Goal: Information Seeking & Learning: Learn about a topic

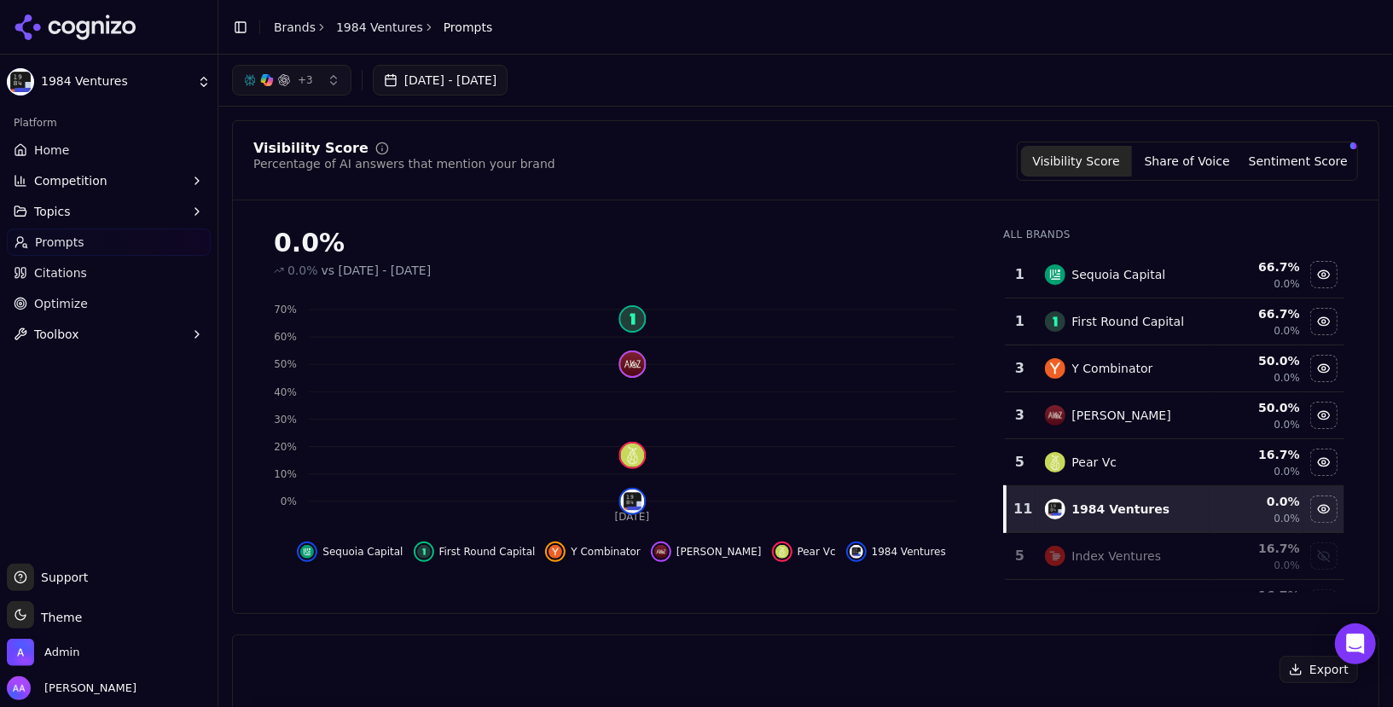
click at [299, 36] on div "Toggle Sidebar Brands 1984 Ventures Prompts" at bounding box center [362, 27] width 288 height 24
click at [299, 22] on link "Brands" at bounding box center [295, 27] width 42 height 14
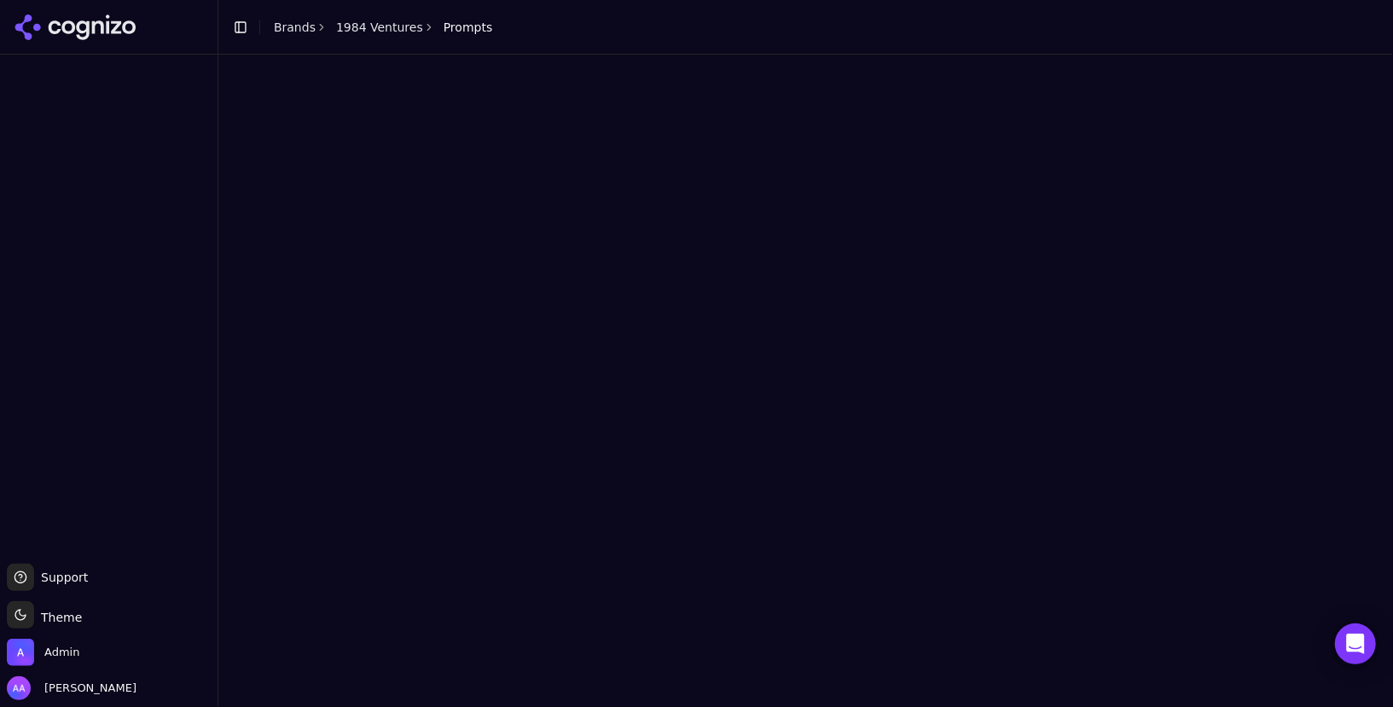
click at [292, 24] on html "Support Support Toggle theme Theme Admin Alp Aysan Toggle Sidebar Brands 1984 V…" at bounding box center [696, 353] width 1393 height 707
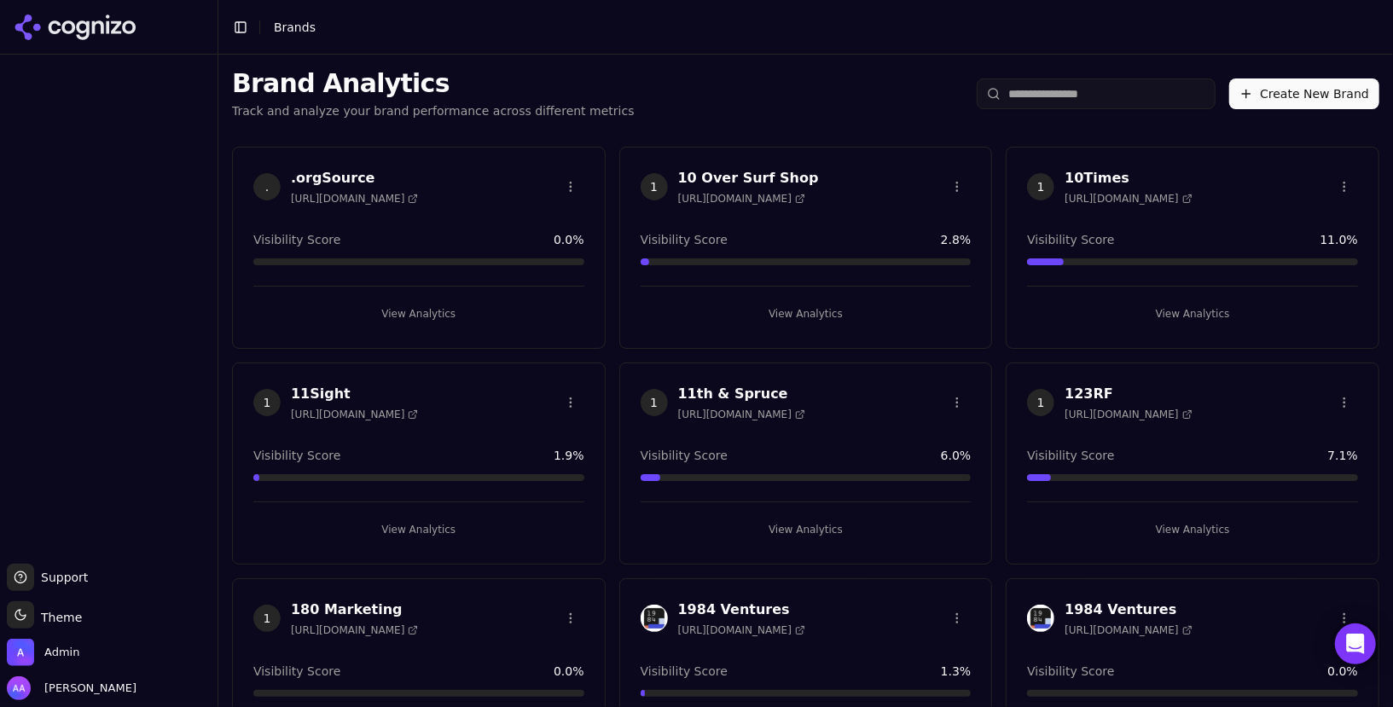
click at [1106, 90] on input "search" at bounding box center [1096, 93] width 239 height 31
click at [1098, 100] on input "search" at bounding box center [1096, 93] width 239 height 31
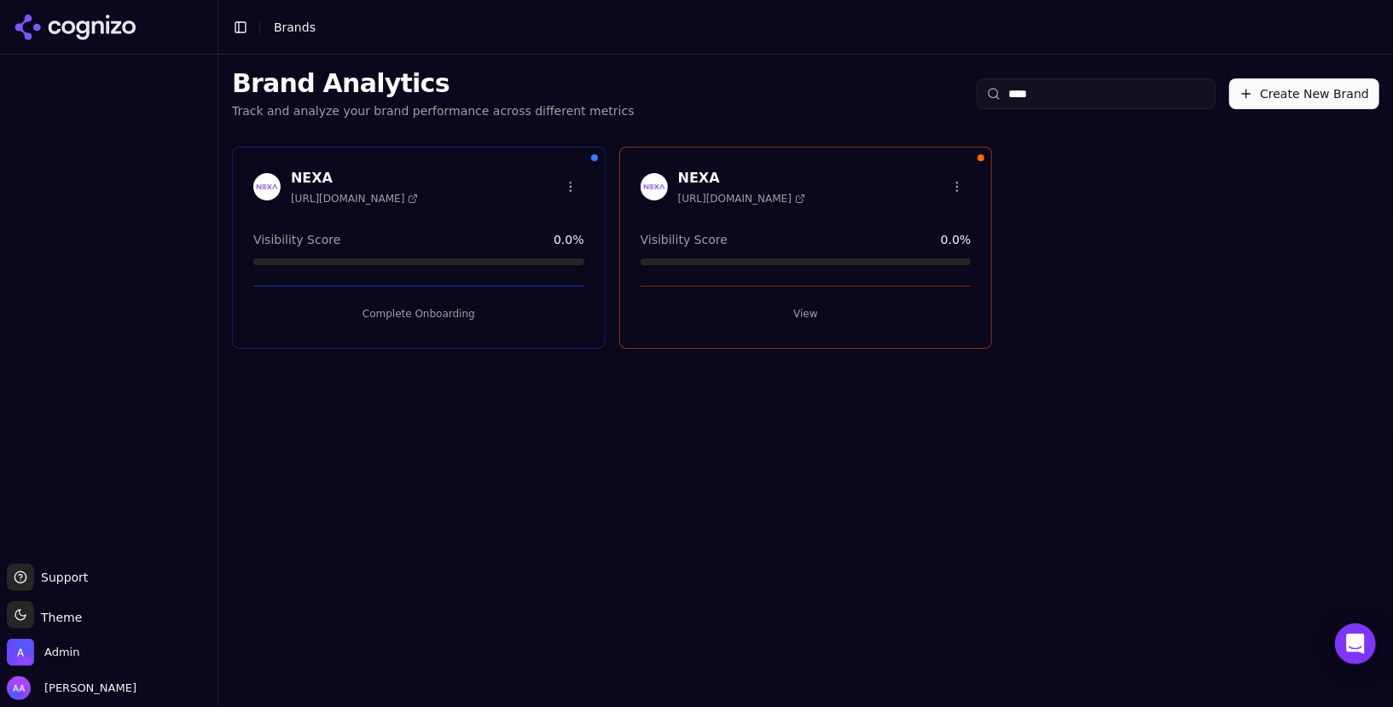
type input "****"
click at [798, 312] on button "View" at bounding box center [806, 313] width 331 height 27
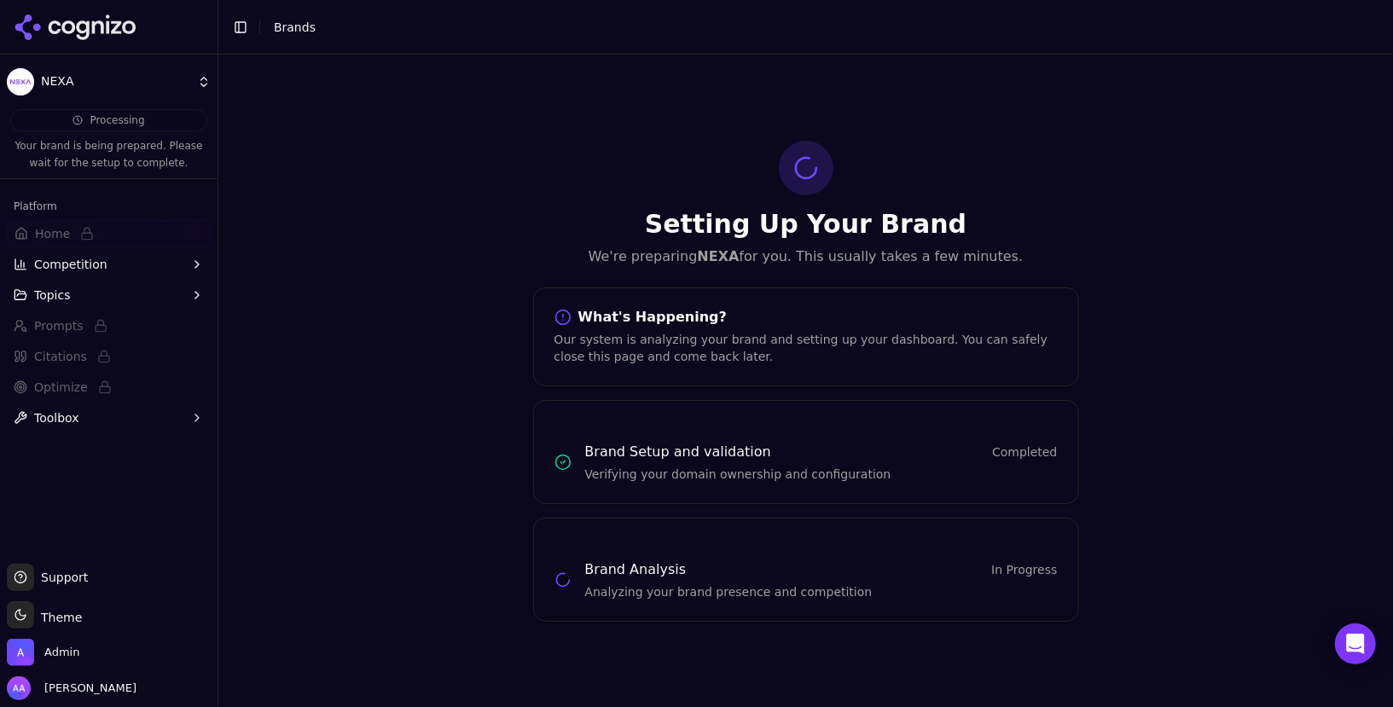
click at [644, 271] on div "Setting Up Your Brand We're preparing NEXA for you. This usually takes a few mi…" at bounding box center [806, 381] width 573 height 481
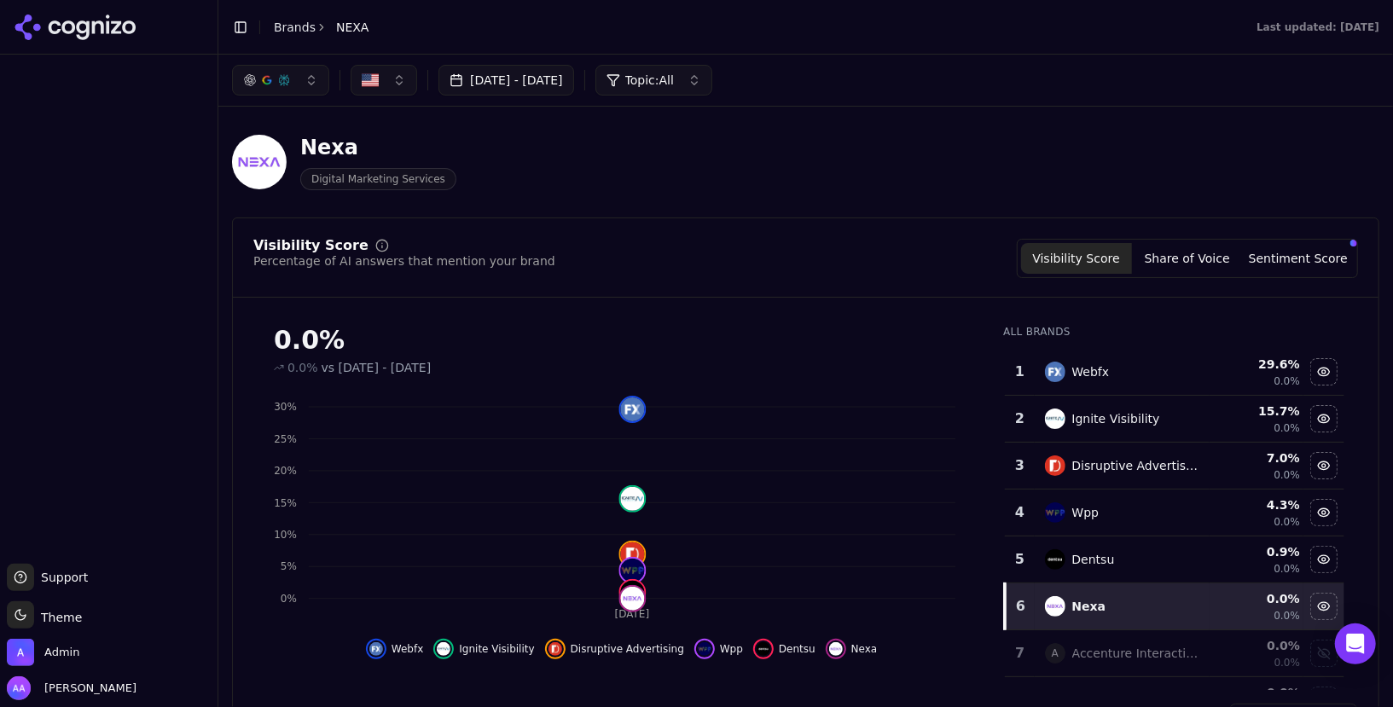
click at [297, 79] on button "button" at bounding box center [280, 80] width 97 height 31
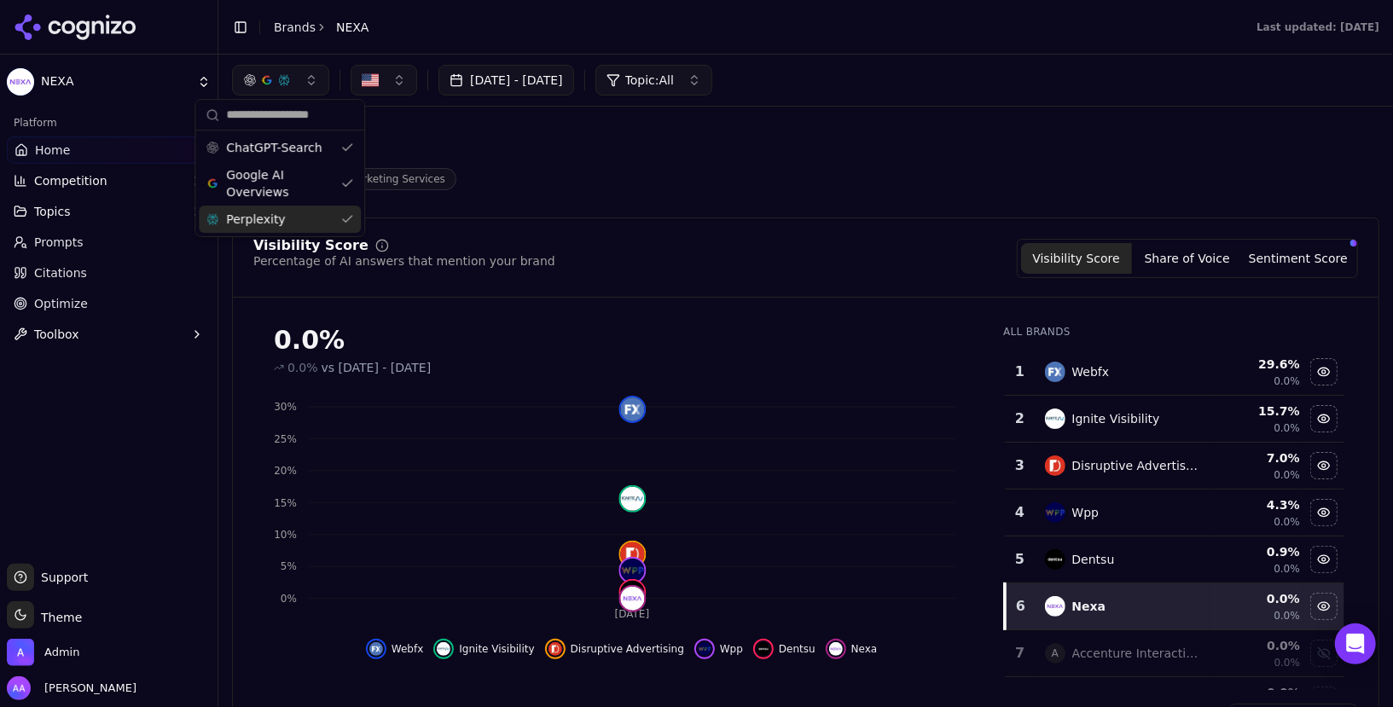
click at [294, 219] on div "Perplexity" at bounding box center [280, 219] width 162 height 27
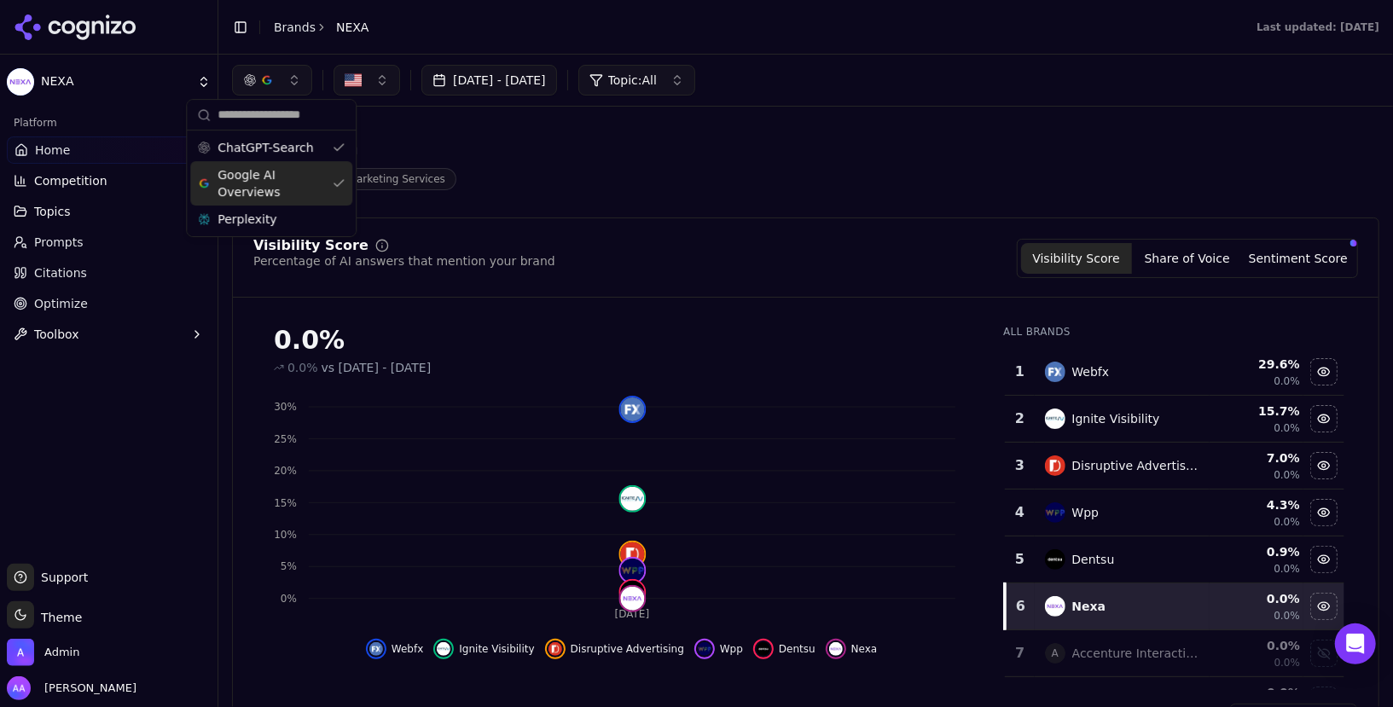
click at [294, 177] on span "Google AI Overviews" at bounding box center [272, 183] width 108 height 34
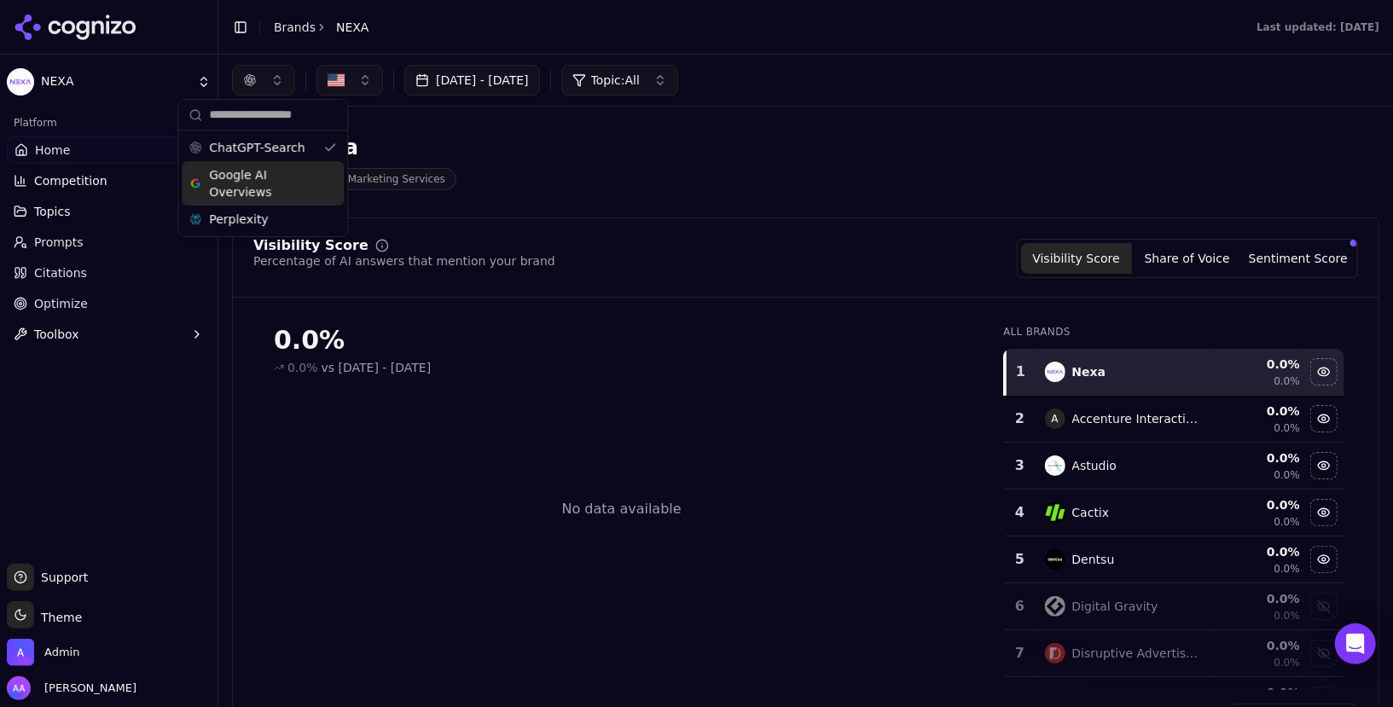
click at [294, 177] on span "Google AI Overviews" at bounding box center [263, 183] width 108 height 34
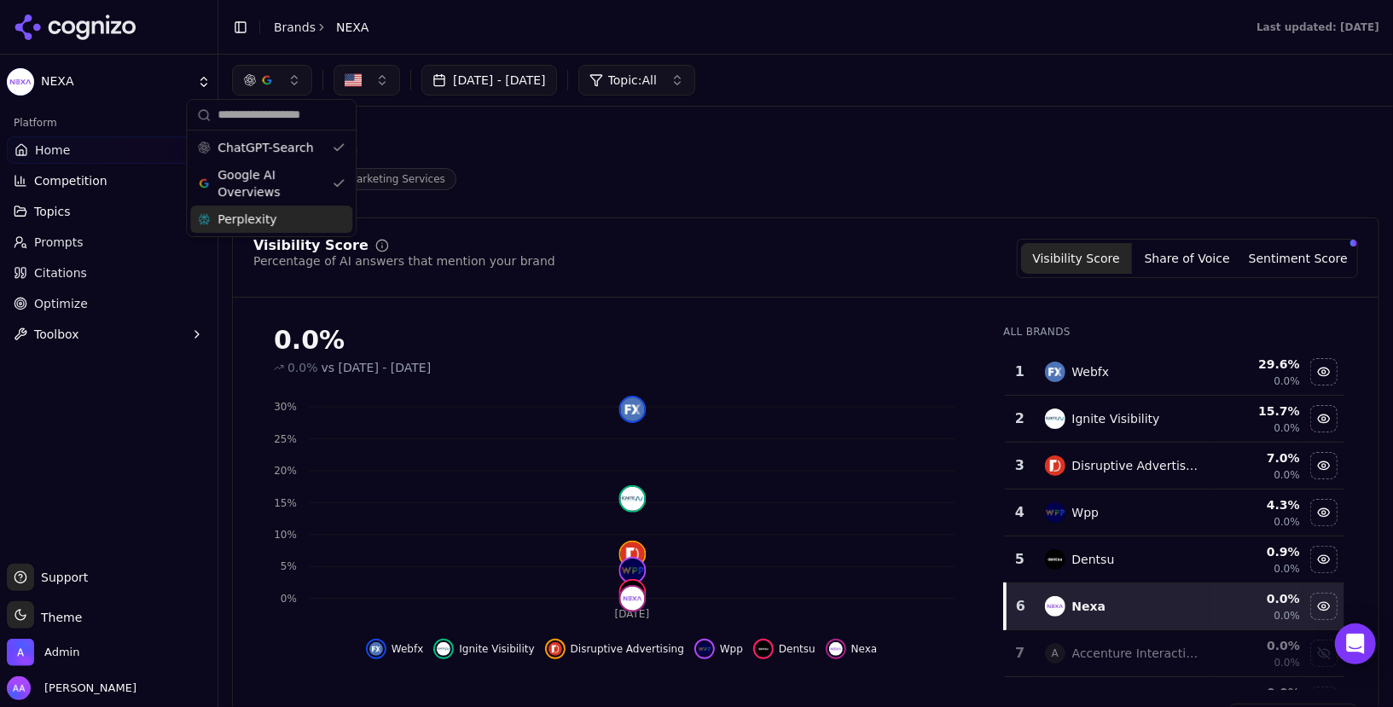
click at [284, 220] on div "Perplexity" at bounding box center [271, 219] width 162 height 27
click at [671, 183] on div "Nexa Digital Marketing Services" at bounding box center [614, 162] width 764 height 56
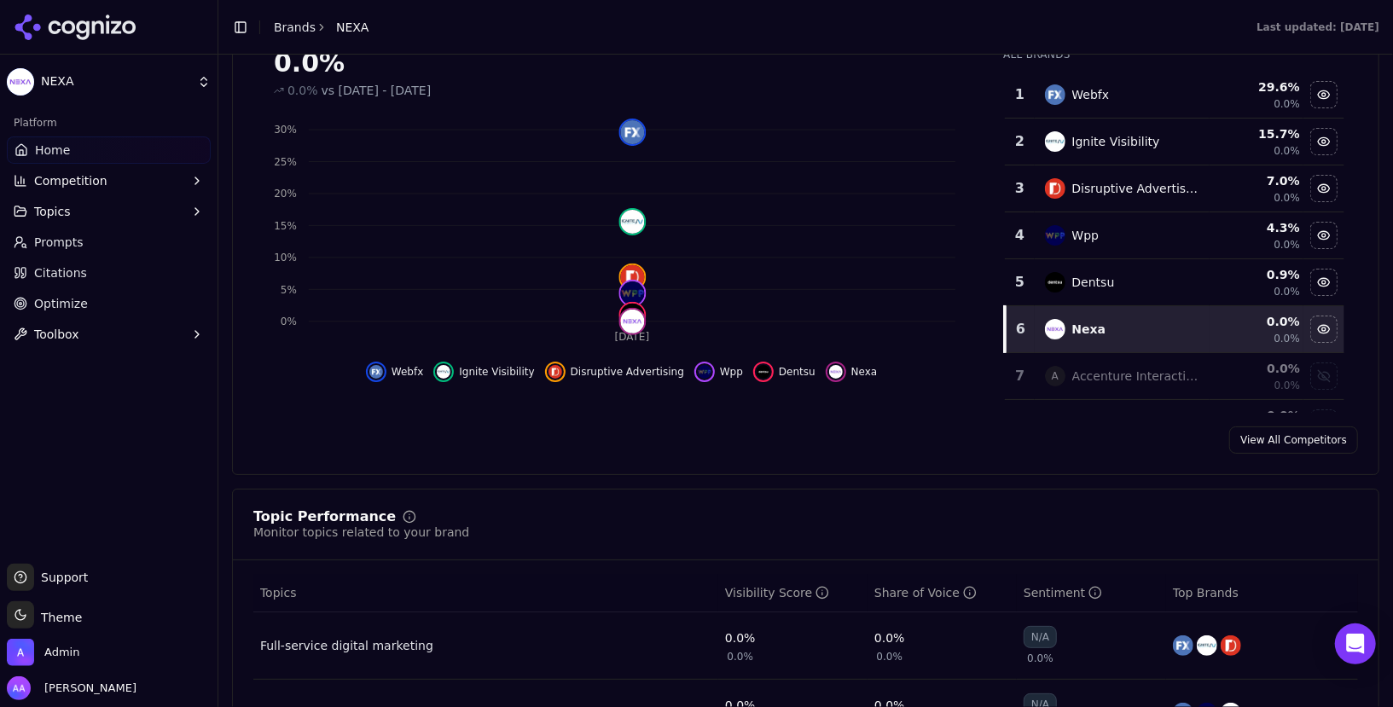
scroll to position [278, 0]
click at [70, 301] on span "Optimize" at bounding box center [61, 303] width 54 height 17
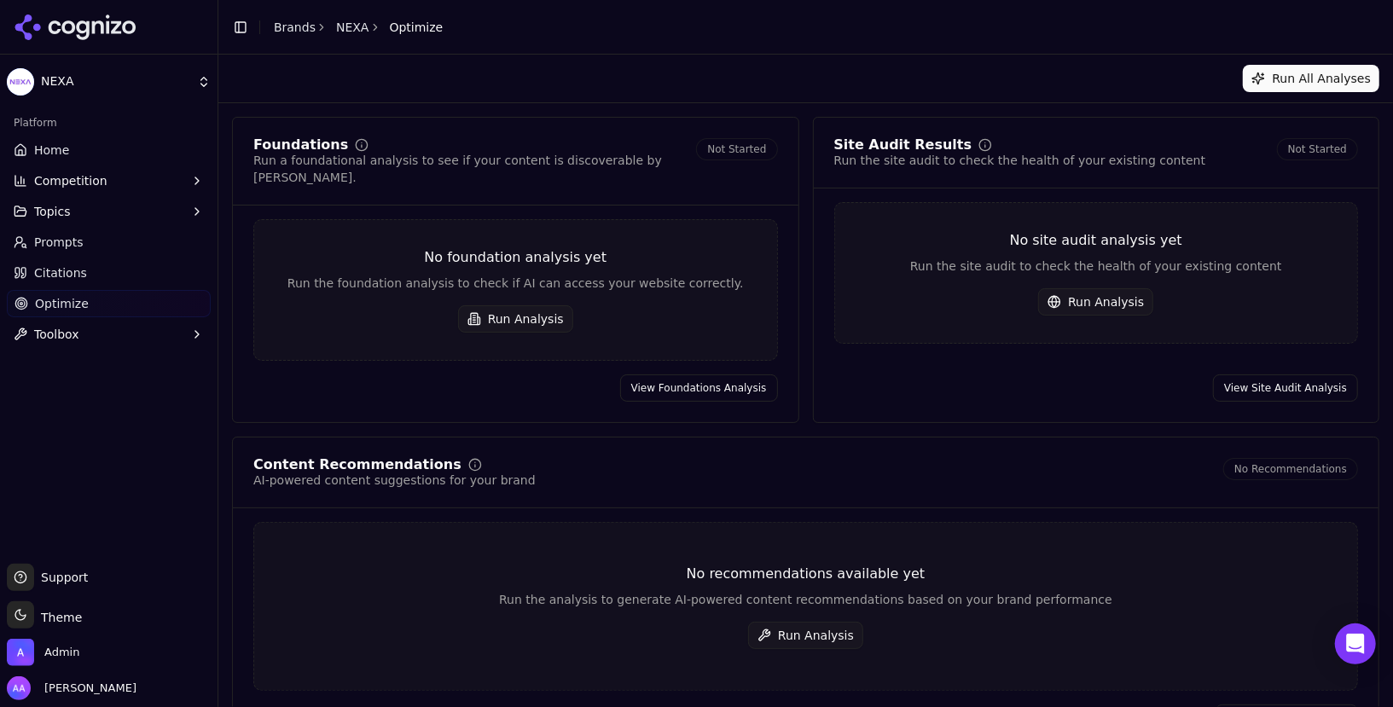
click at [90, 277] on link "Citations" at bounding box center [109, 272] width 204 height 27
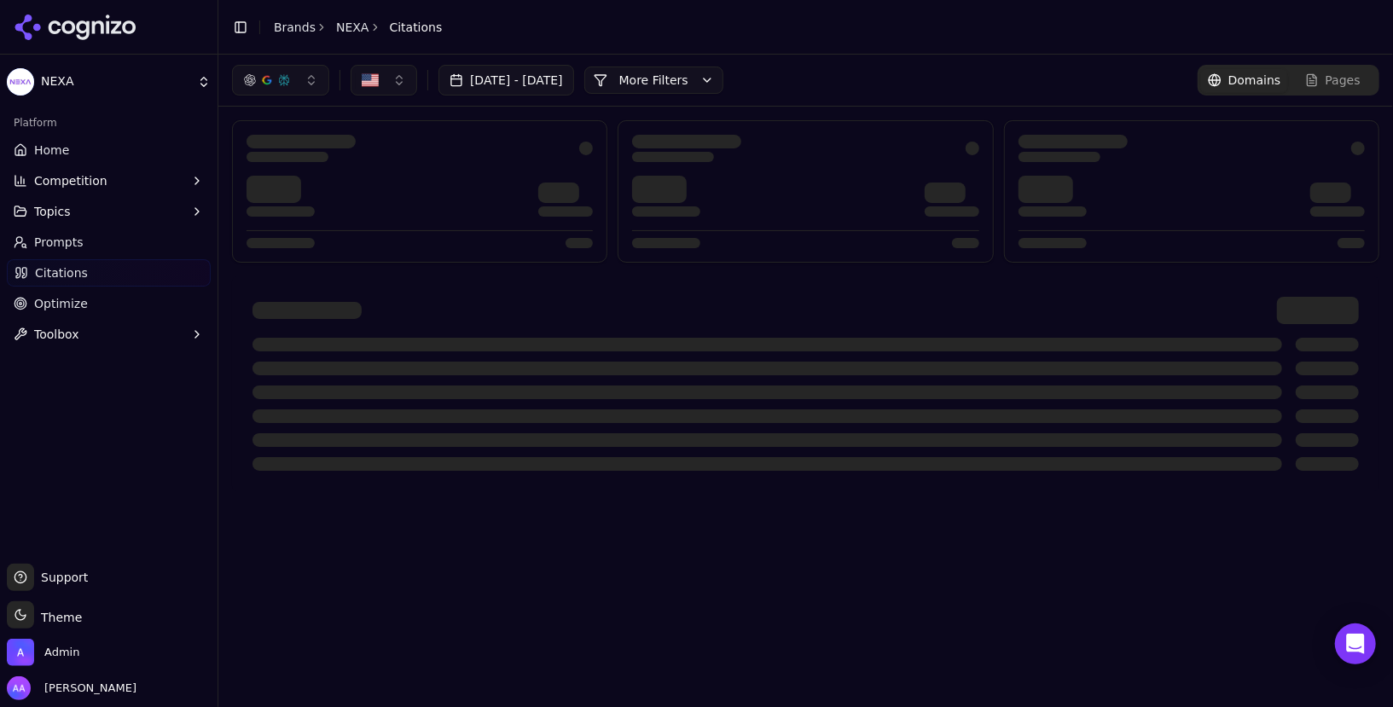
click at [103, 298] on link "Optimize" at bounding box center [109, 303] width 204 height 27
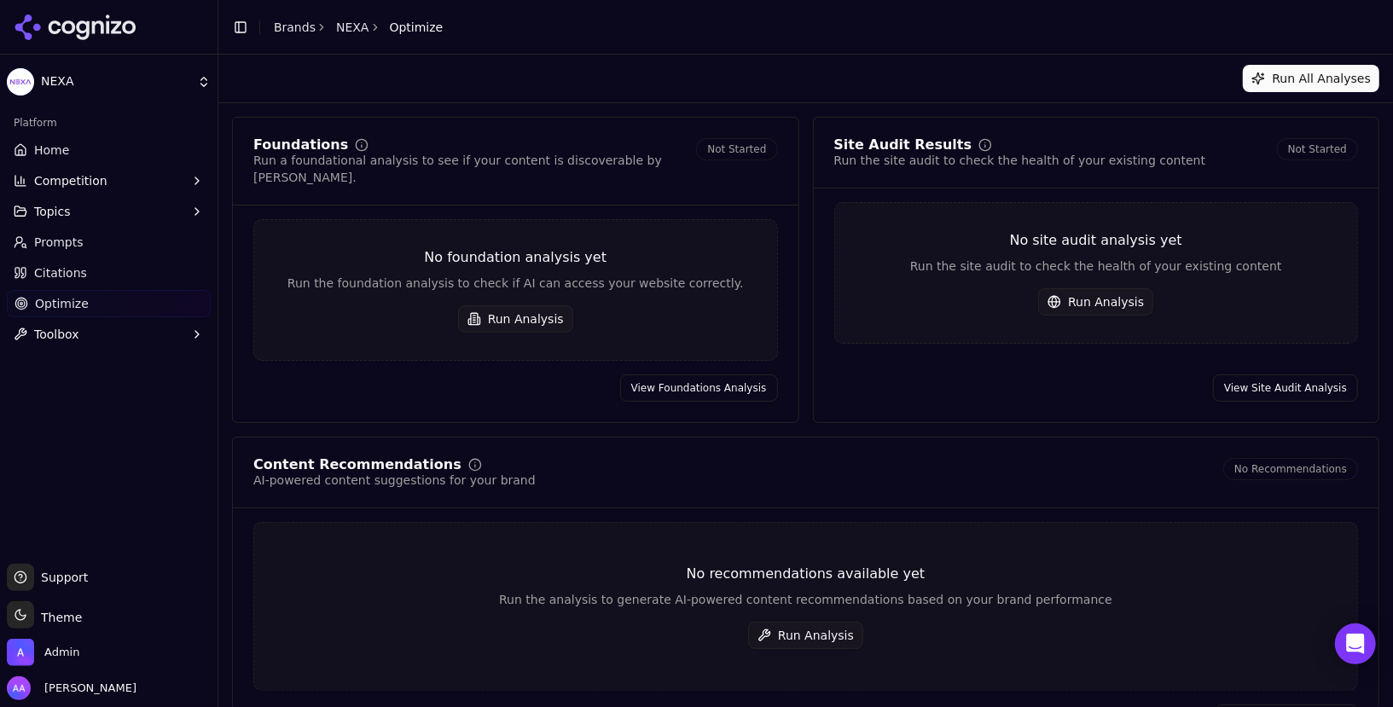
click at [539, 311] on button "Run Analysis" at bounding box center [515, 318] width 115 height 27
click at [1101, 317] on div "No site audit analysis yet Run the site audit to check the health of your exist…" at bounding box center [1096, 273] width 525 height 142
click at [1101, 304] on button "Run Analysis" at bounding box center [1095, 301] width 115 height 27
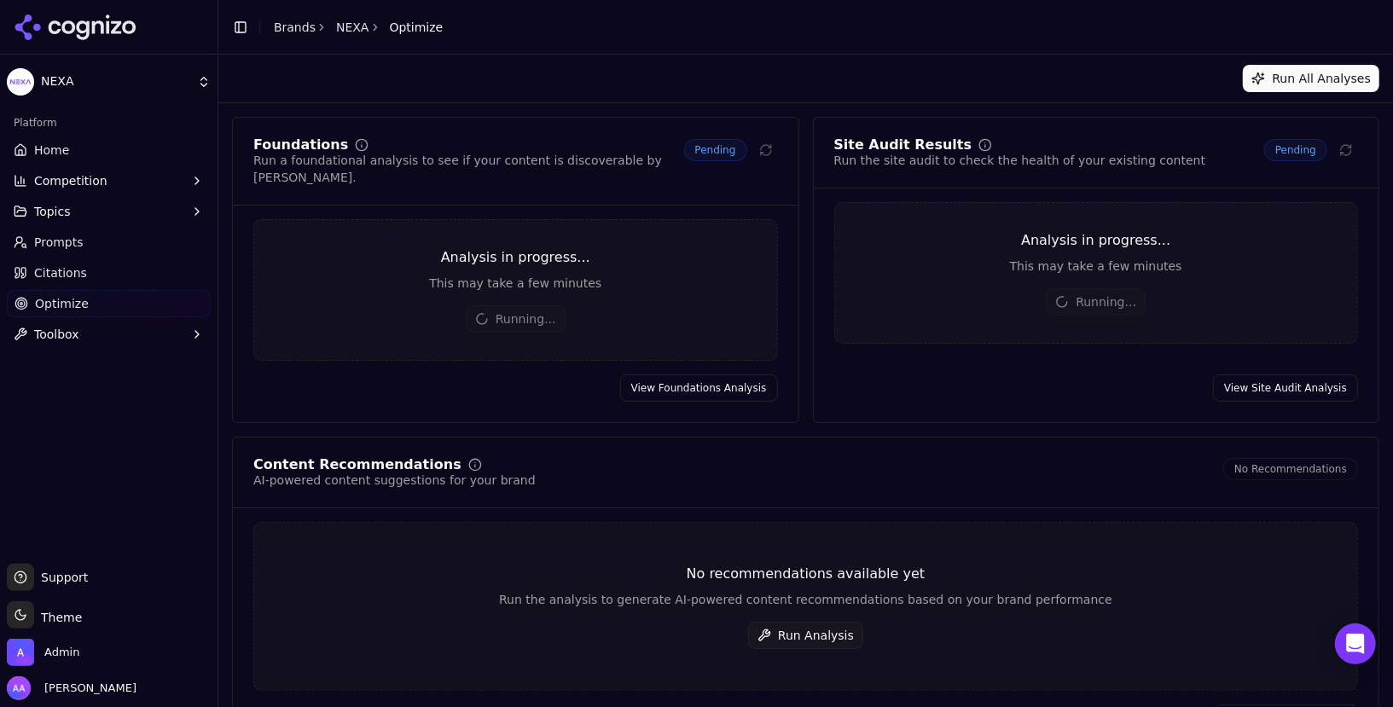
click at [59, 159] on link "Home" at bounding box center [109, 150] width 204 height 27
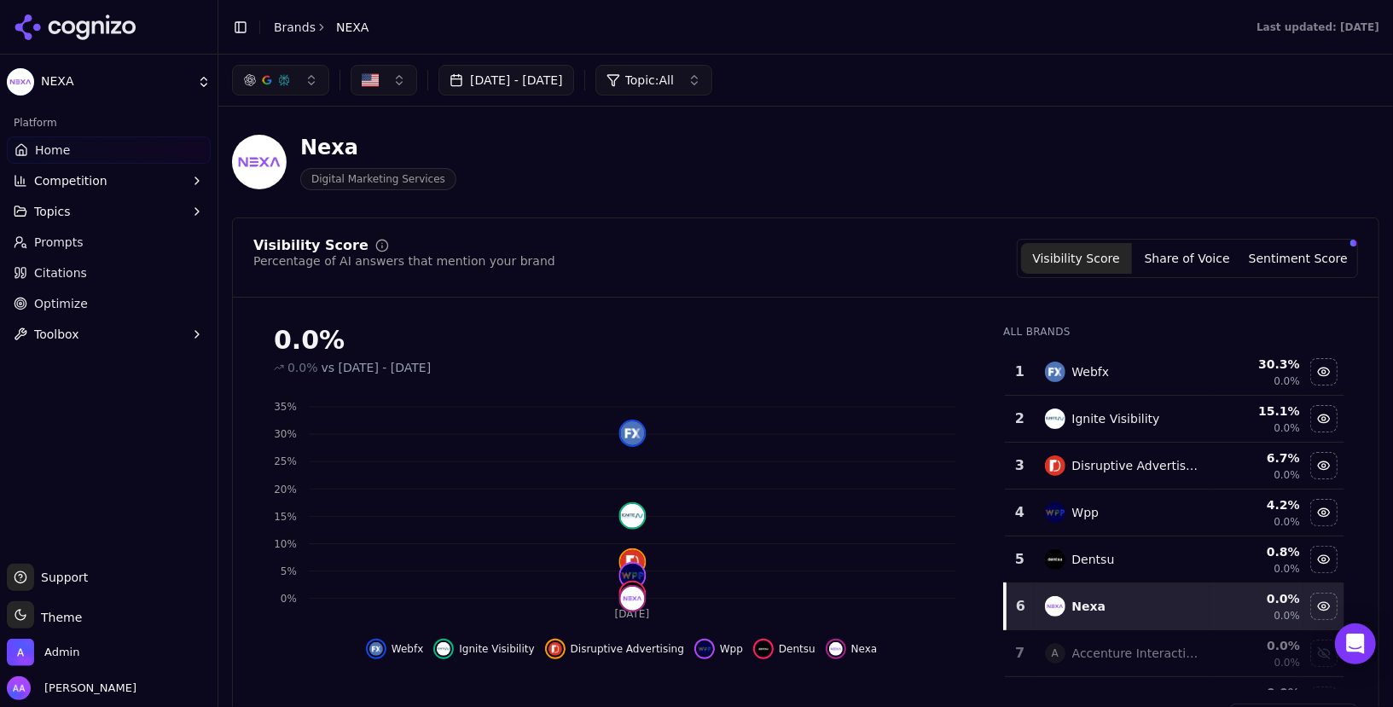
click at [311, 90] on button "button" at bounding box center [280, 80] width 97 height 31
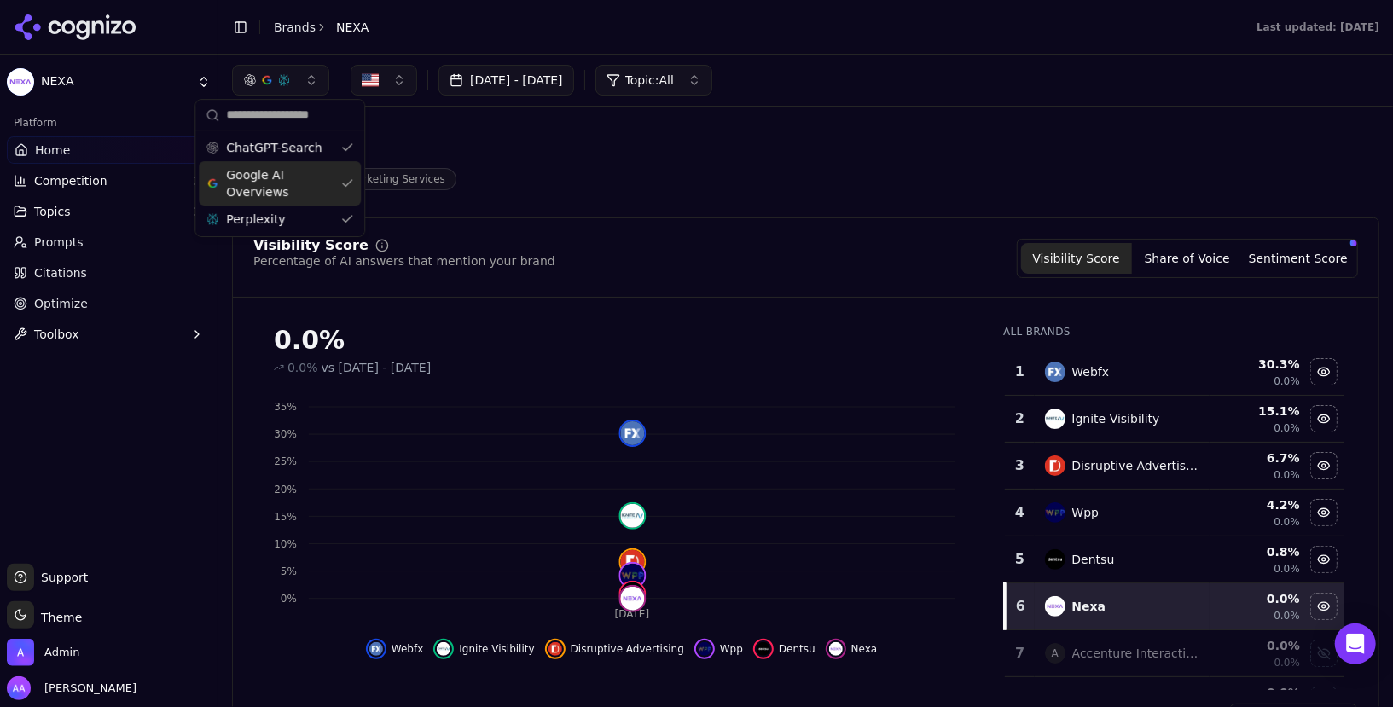
click at [303, 174] on span "Google AI Overviews" at bounding box center [280, 183] width 108 height 34
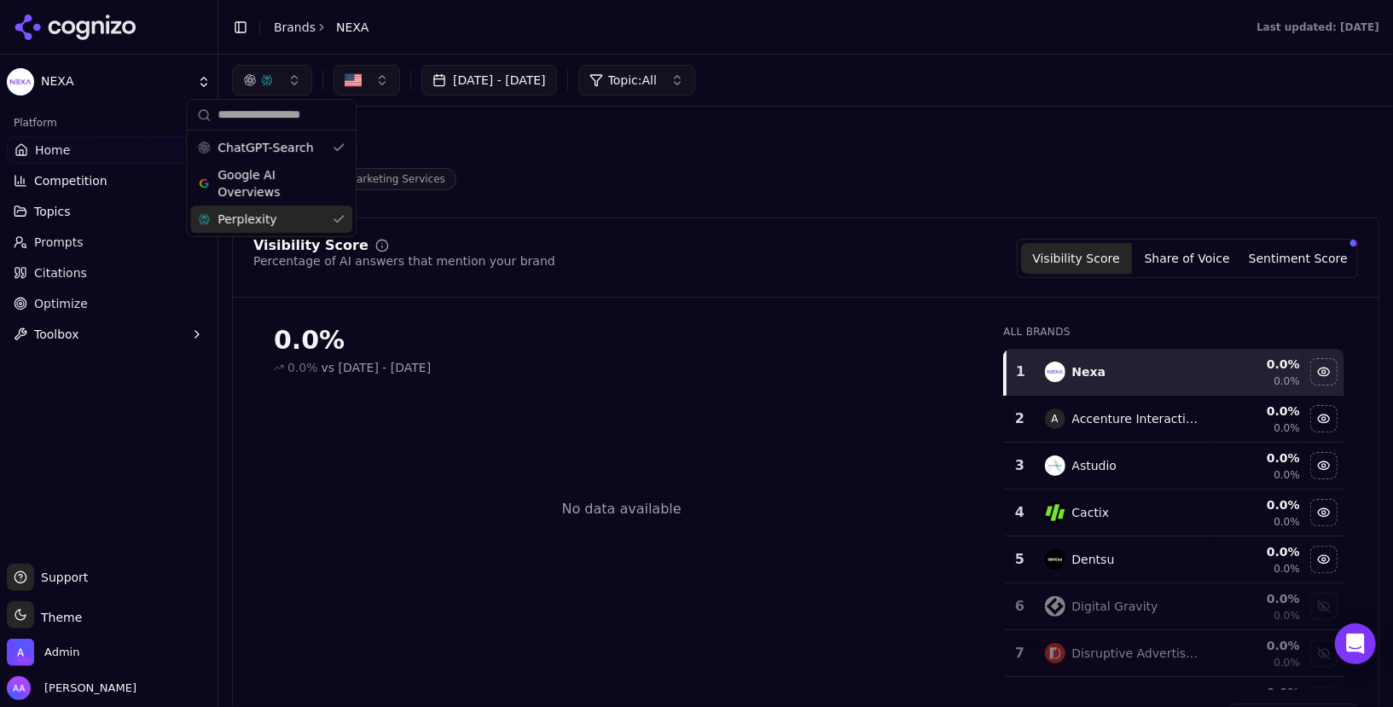
click at [295, 221] on div "Perplexity" at bounding box center [271, 219] width 162 height 27
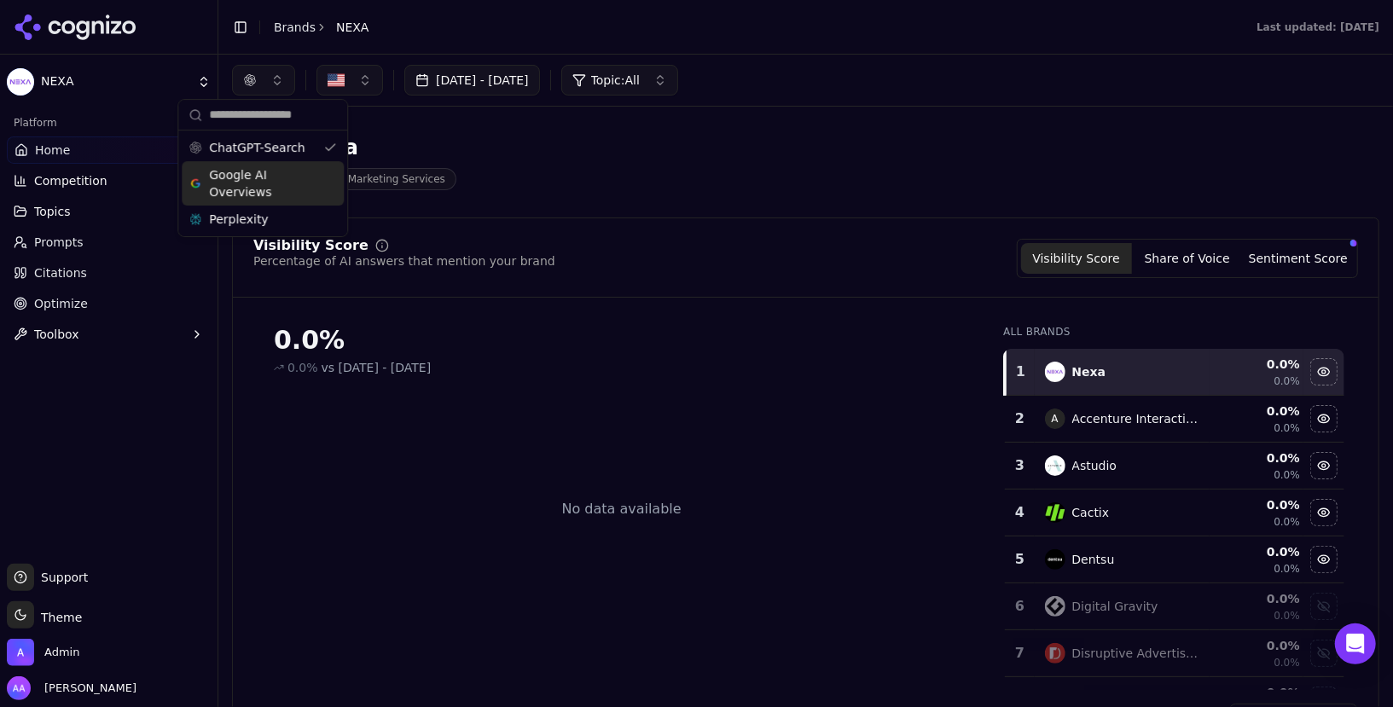
click at [300, 172] on span "Google AI Overviews" at bounding box center [263, 183] width 108 height 34
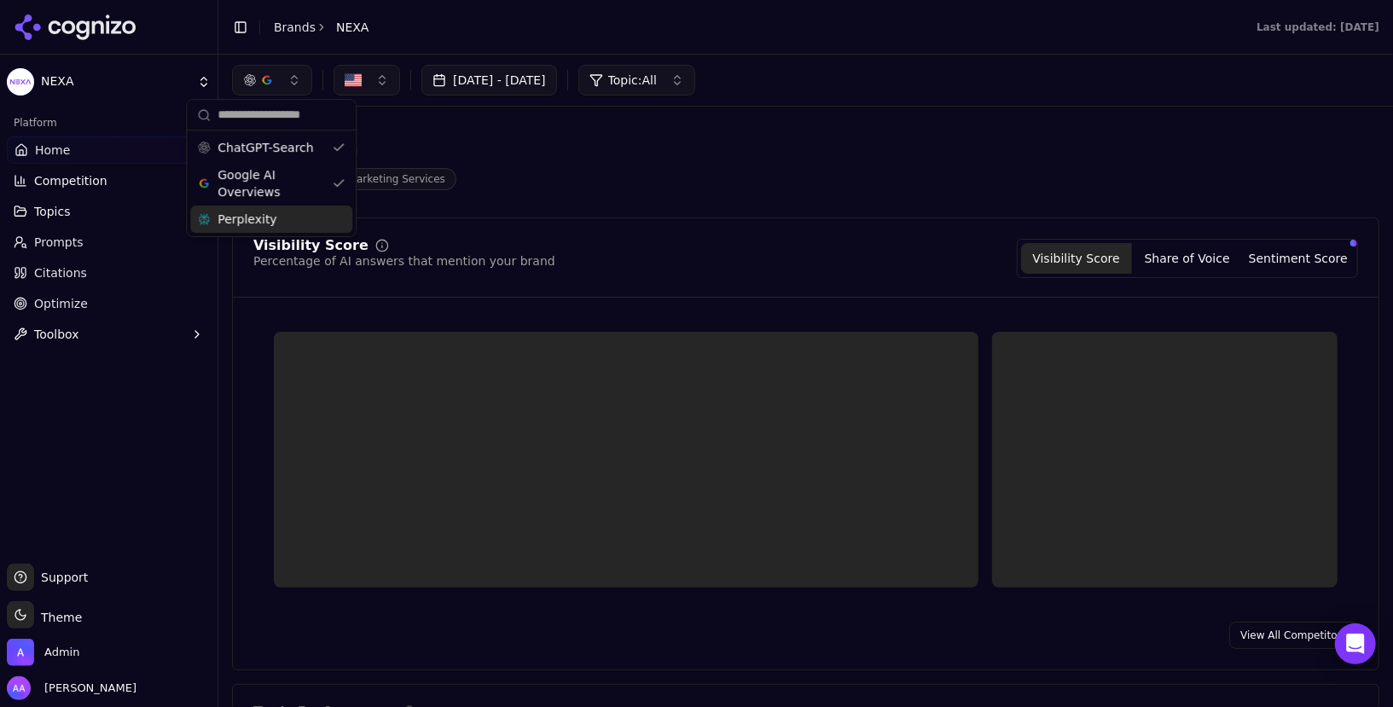
click at [297, 217] on div "Perplexity" at bounding box center [271, 219] width 162 height 27
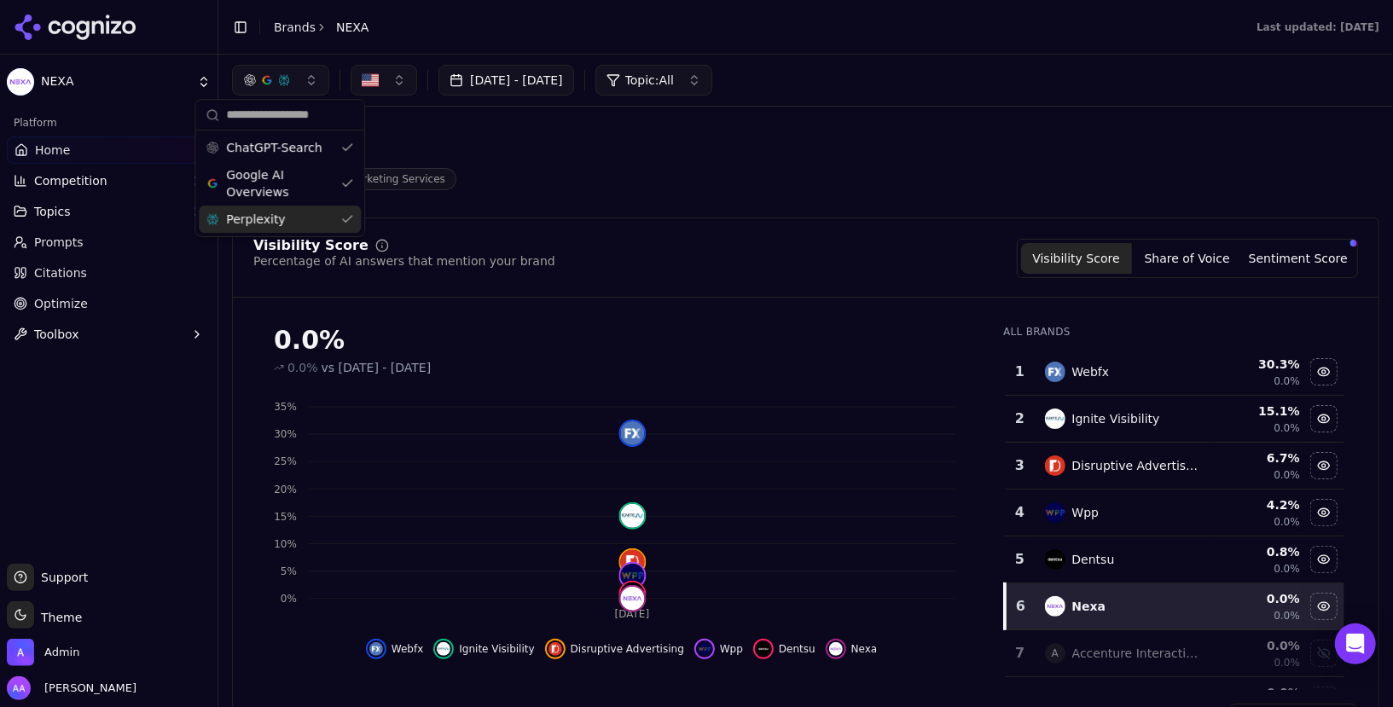
click at [97, 282] on link "Citations" at bounding box center [109, 272] width 204 height 27
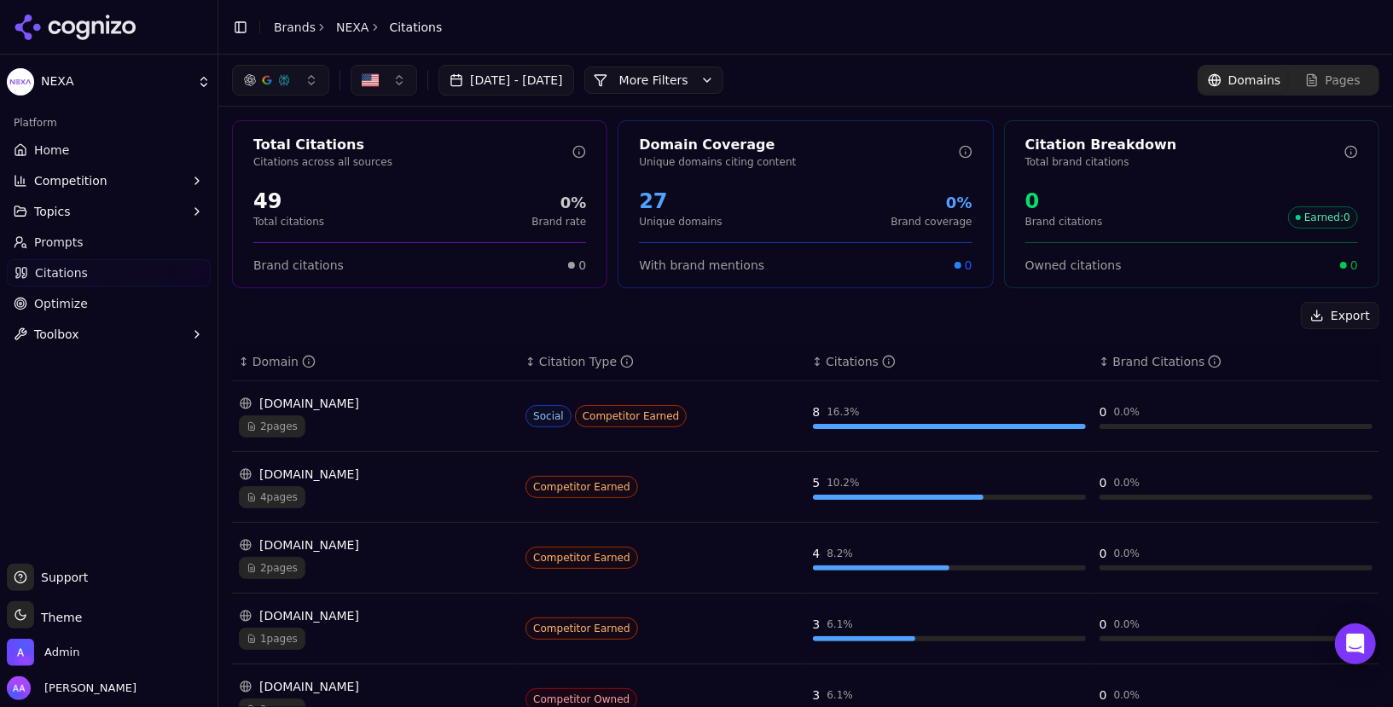
click at [92, 297] on link "Optimize" at bounding box center [109, 303] width 204 height 27
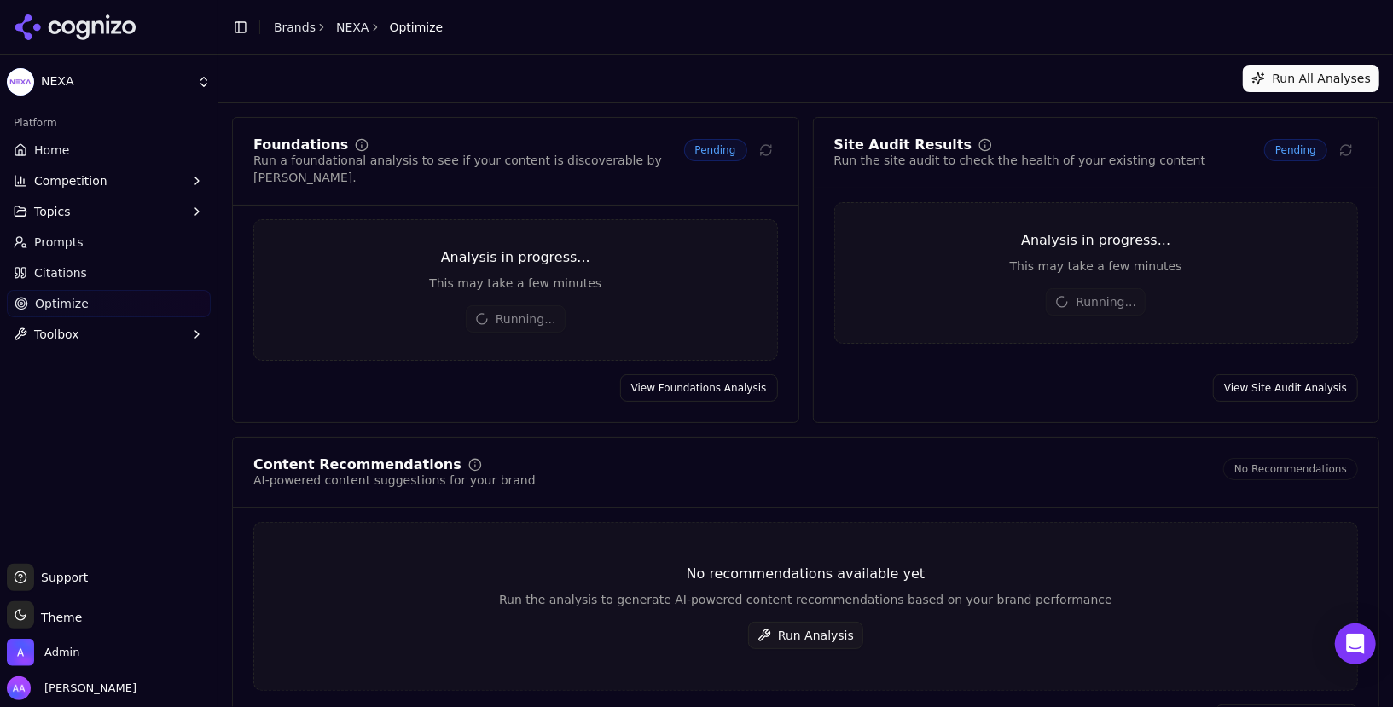
click at [40, 159] on link "Home" at bounding box center [109, 150] width 204 height 27
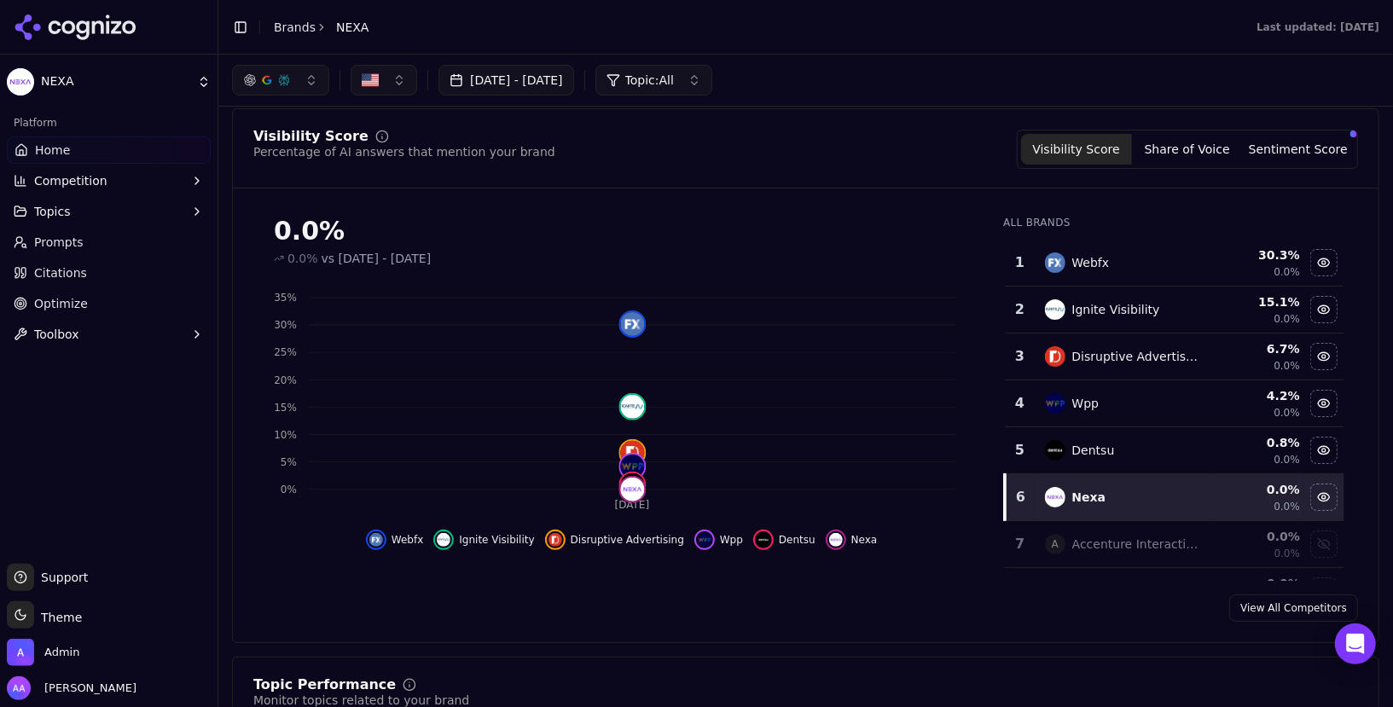
scroll to position [90, 0]
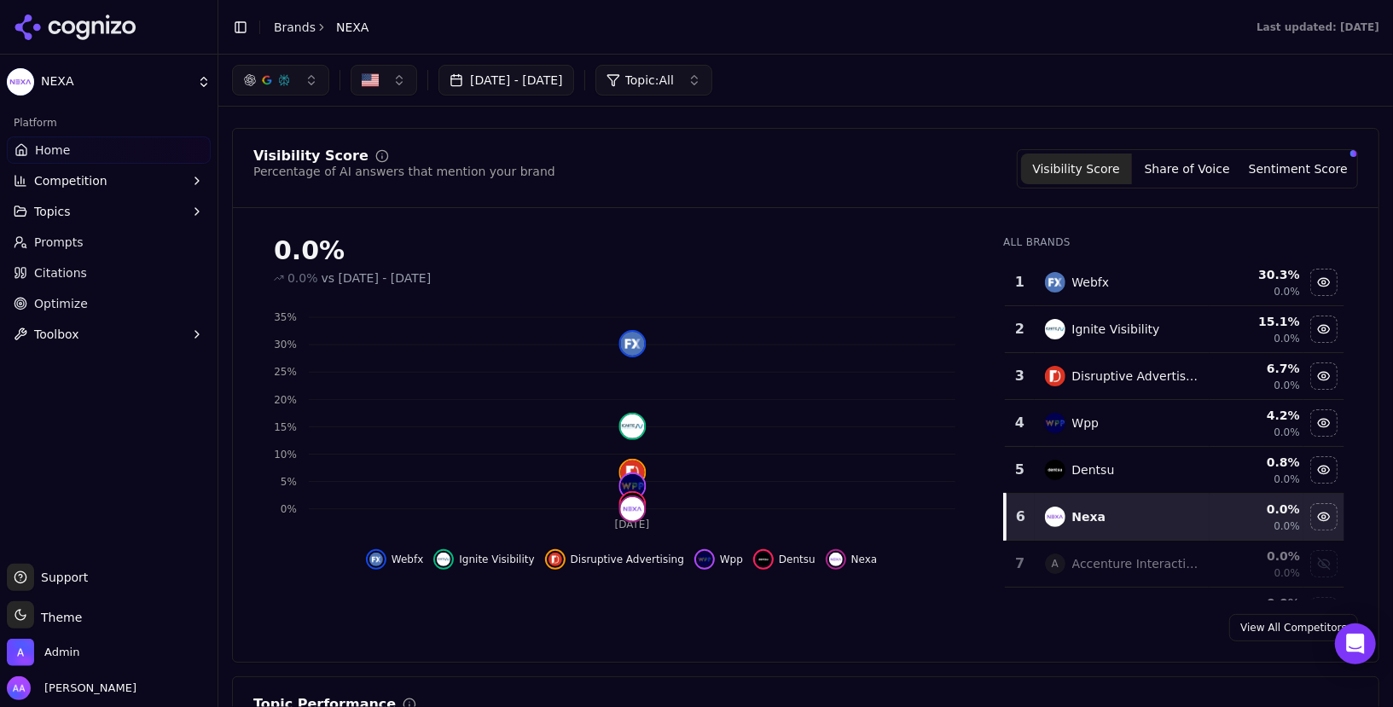
click at [125, 165] on ul "Home Competition Topics Prompts Citations Optimize Toolbox" at bounding box center [109, 243] width 204 height 212
click at [121, 187] on button "Competition" at bounding box center [109, 180] width 204 height 27
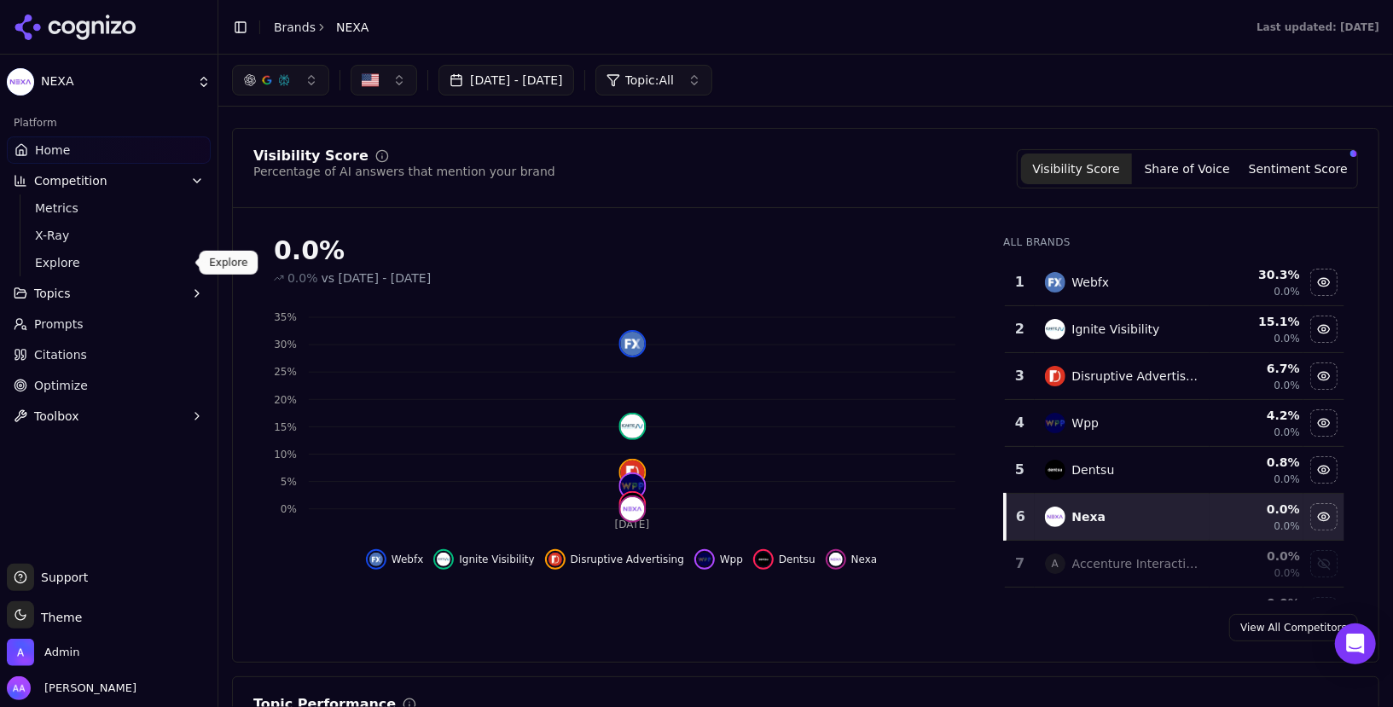
click at [103, 268] on span "Explore" at bounding box center [109, 262] width 148 height 17
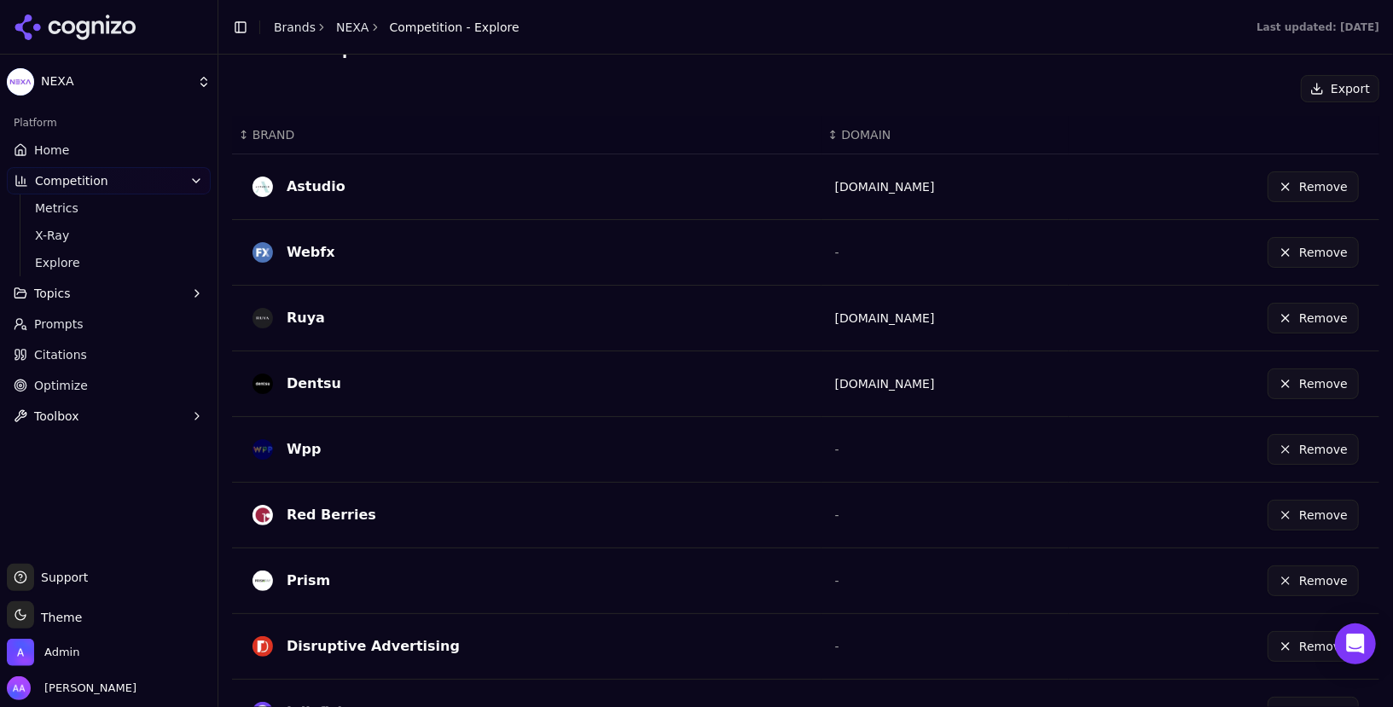
scroll to position [457, 0]
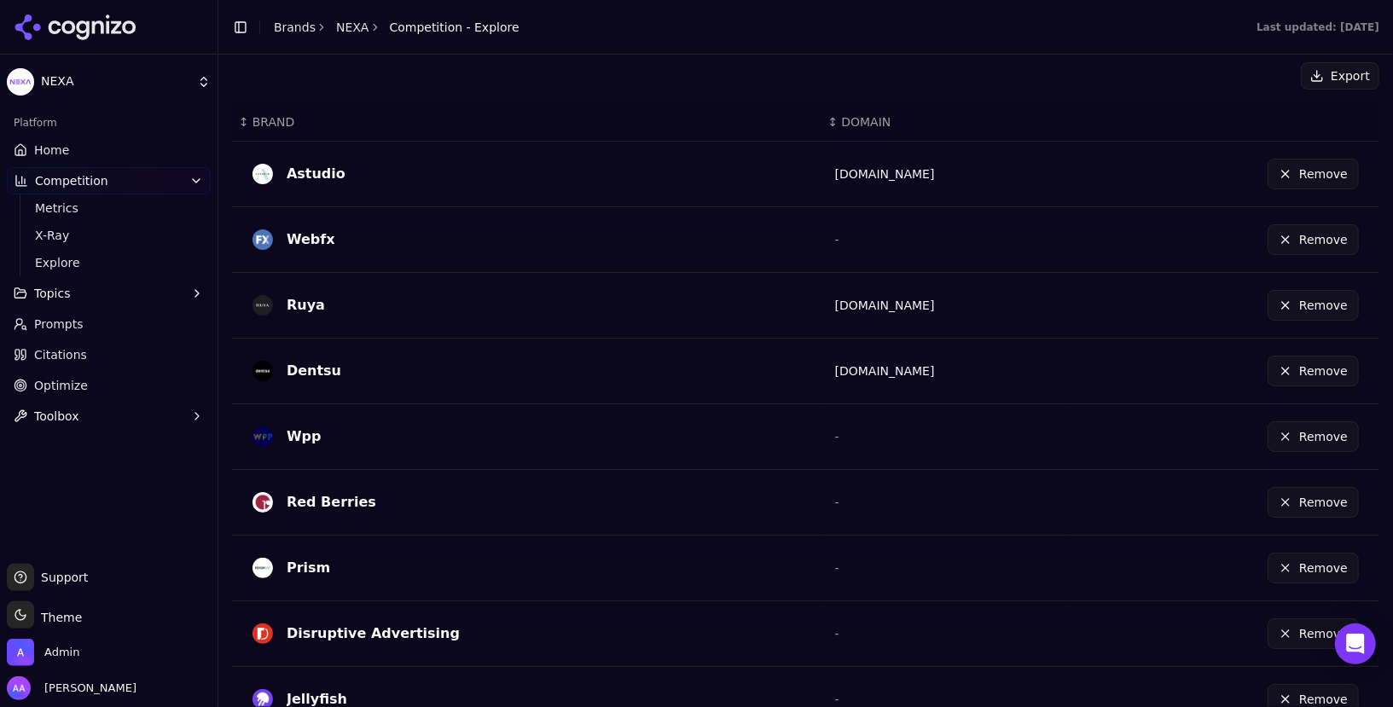
click at [104, 140] on link "Home" at bounding box center [109, 150] width 204 height 27
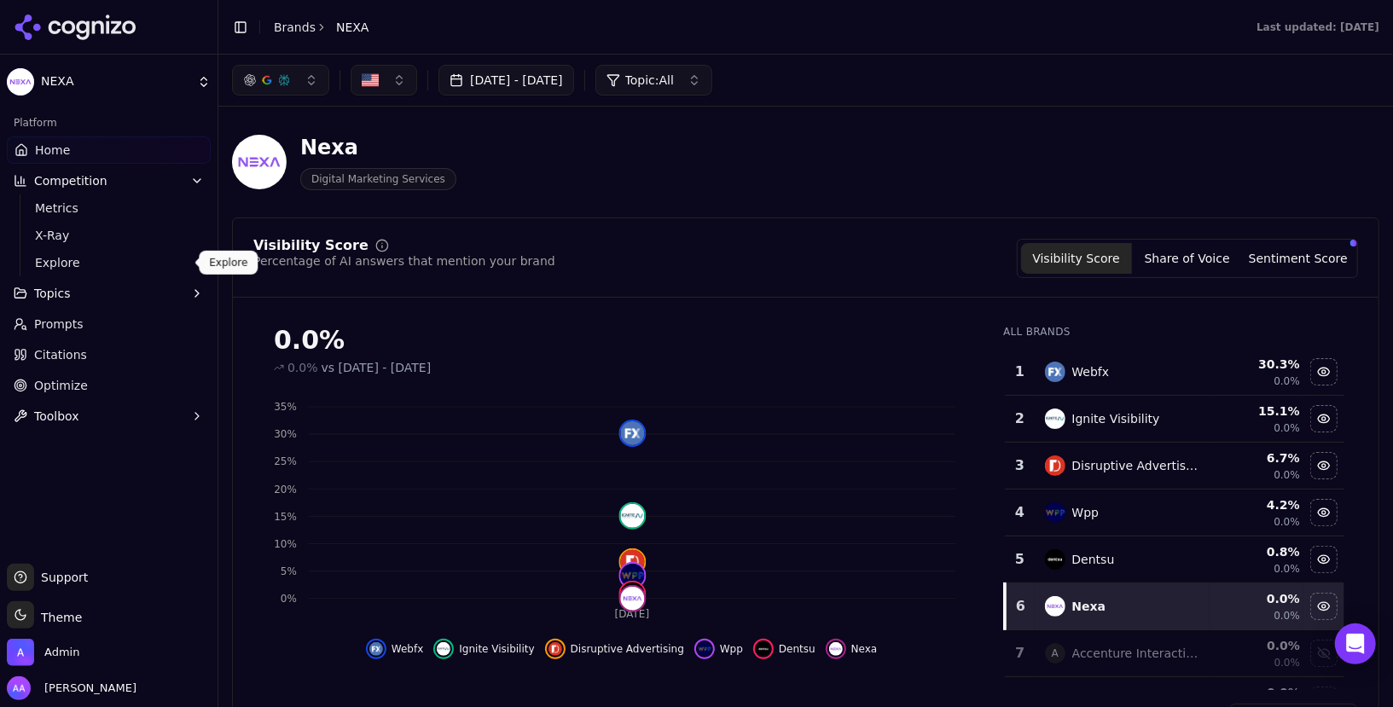
click at [67, 260] on span "Explore" at bounding box center [109, 262] width 148 height 17
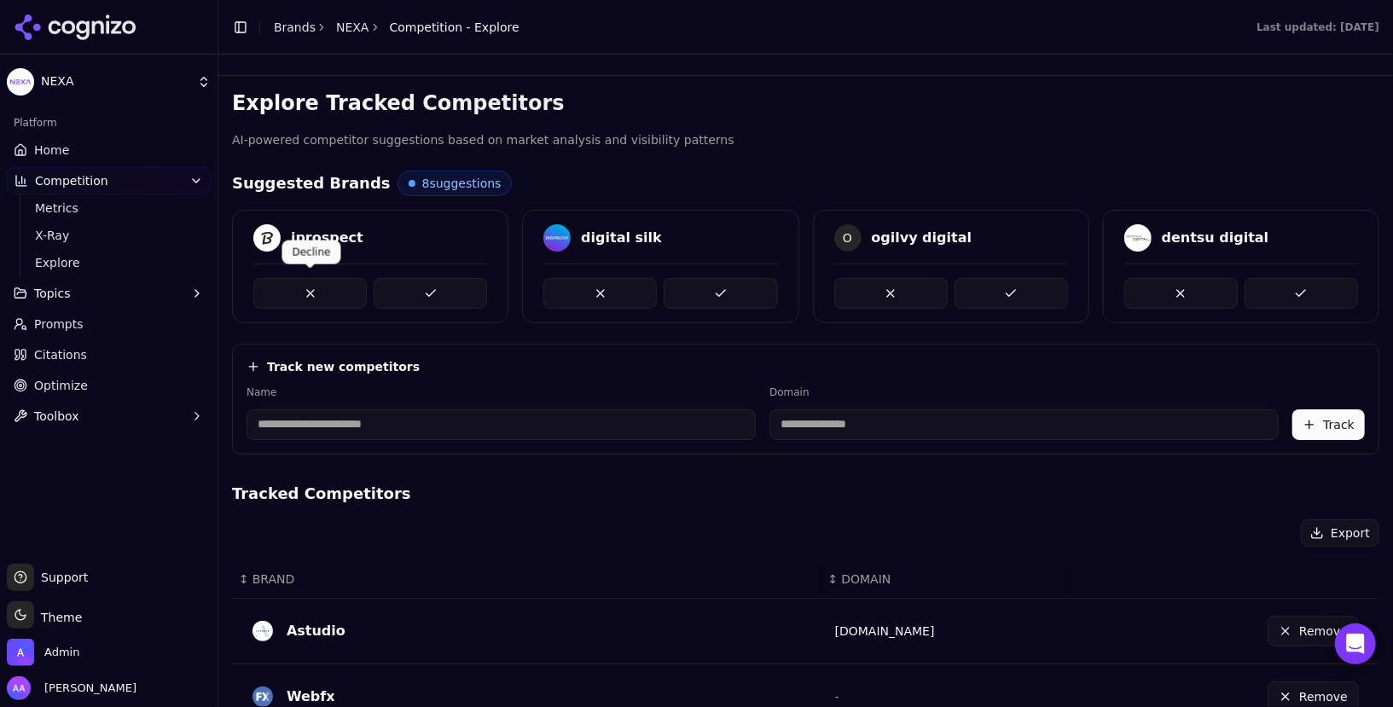
click at [316, 282] on button at bounding box center [309, 293] width 113 height 31
click at [342, 284] on button at bounding box center [309, 293] width 113 height 31
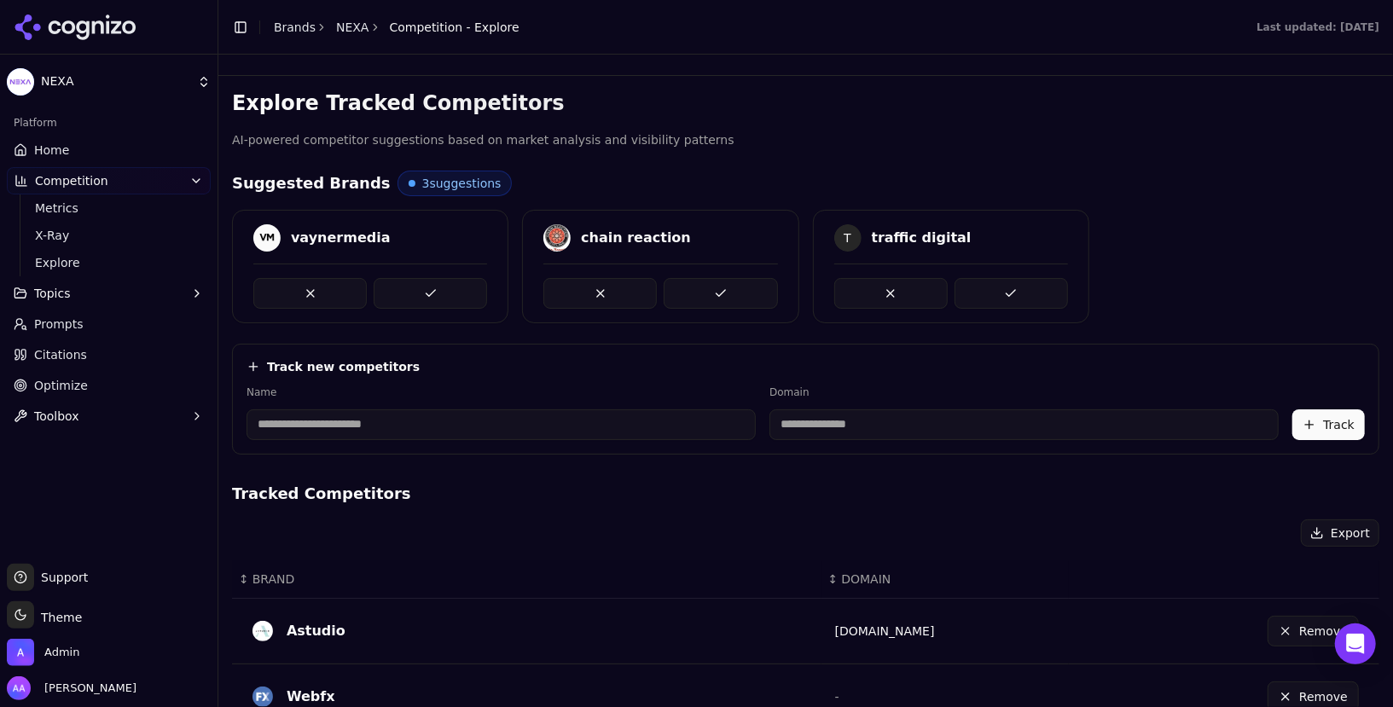
click at [342, 284] on button at bounding box center [309, 293] width 113 height 31
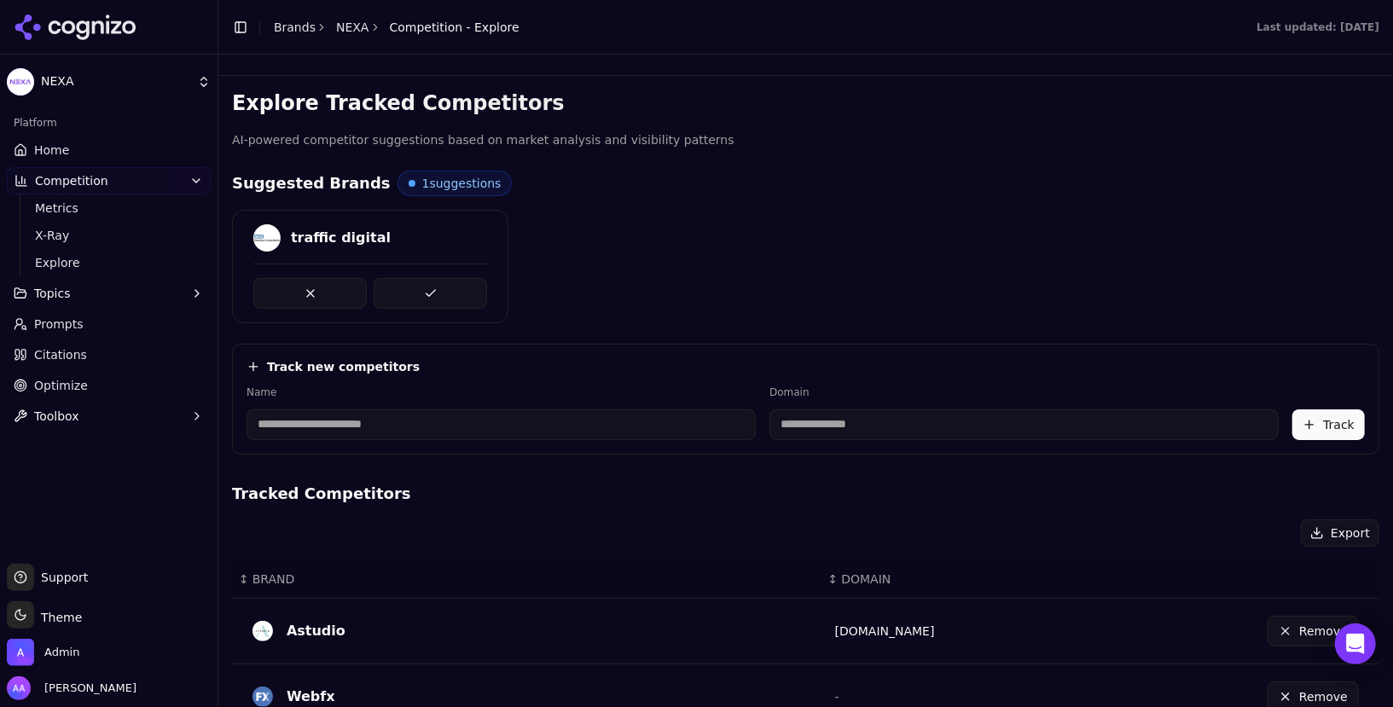
click at [342, 284] on button at bounding box center [309, 293] width 113 height 31
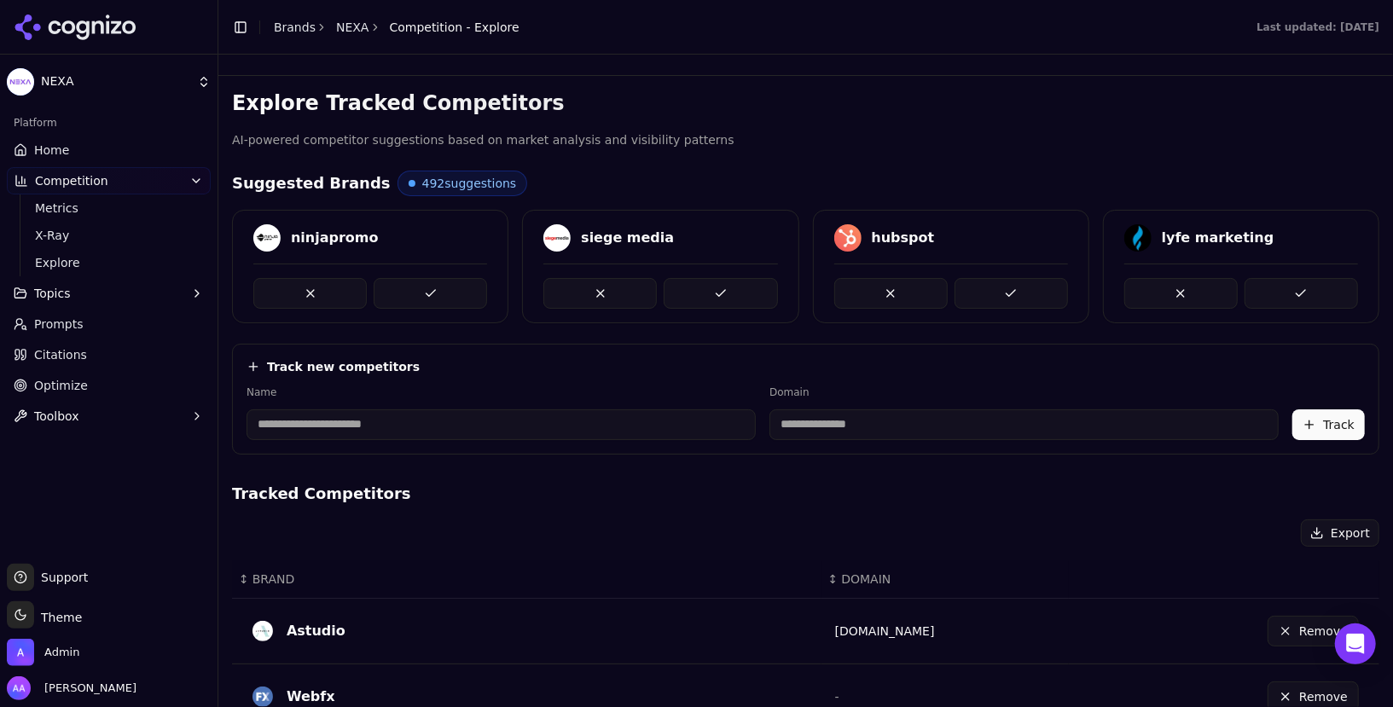
click at [78, 319] on span "Prompts" at bounding box center [58, 324] width 49 height 17
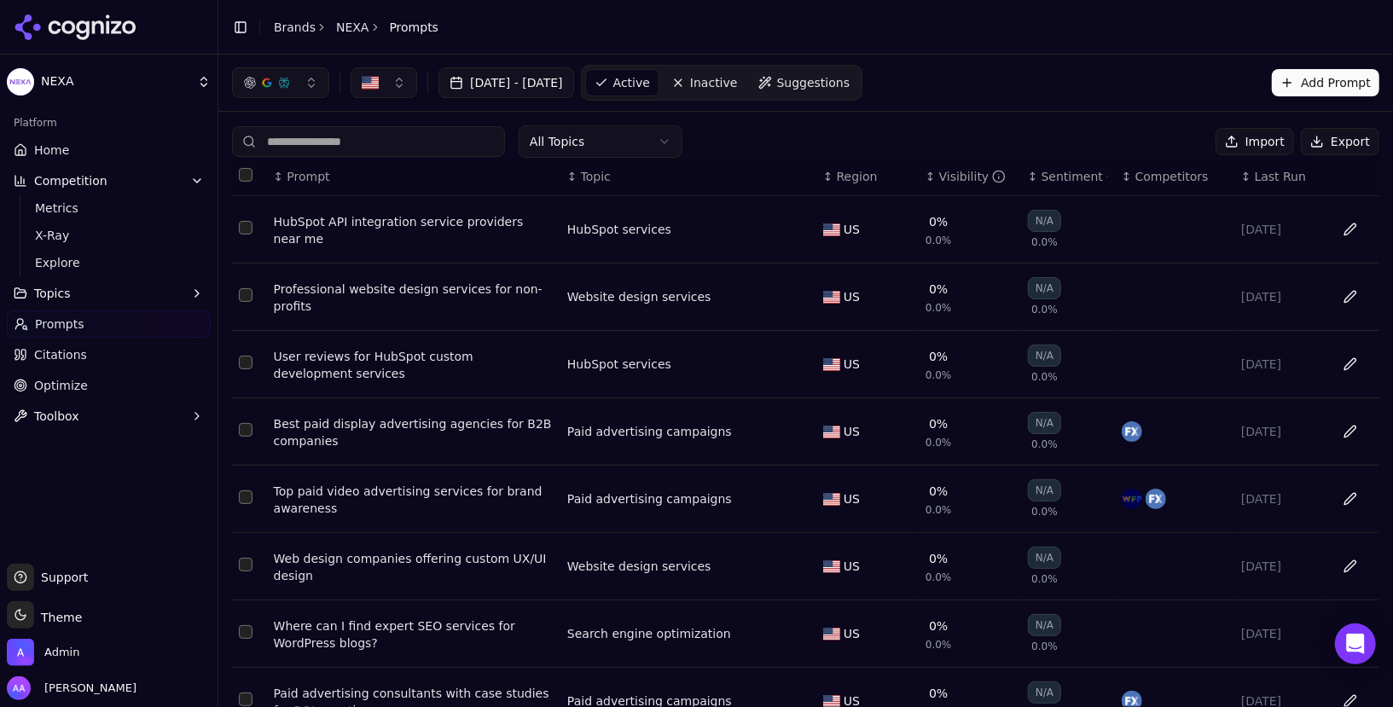
click at [299, 32] on link "Brands" at bounding box center [295, 27] width 42 height 14
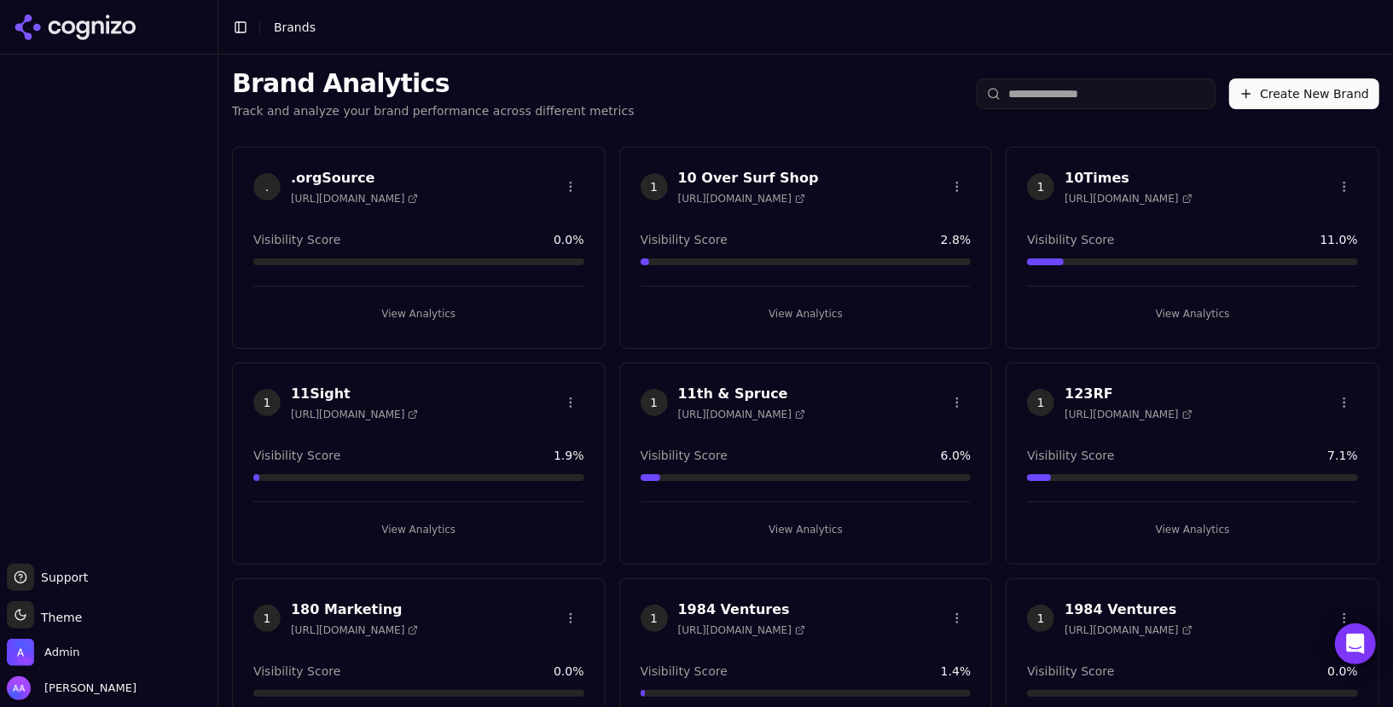
click at [1055, 91] on input "search" at bounding box center [1096, 93] width 239 height 31
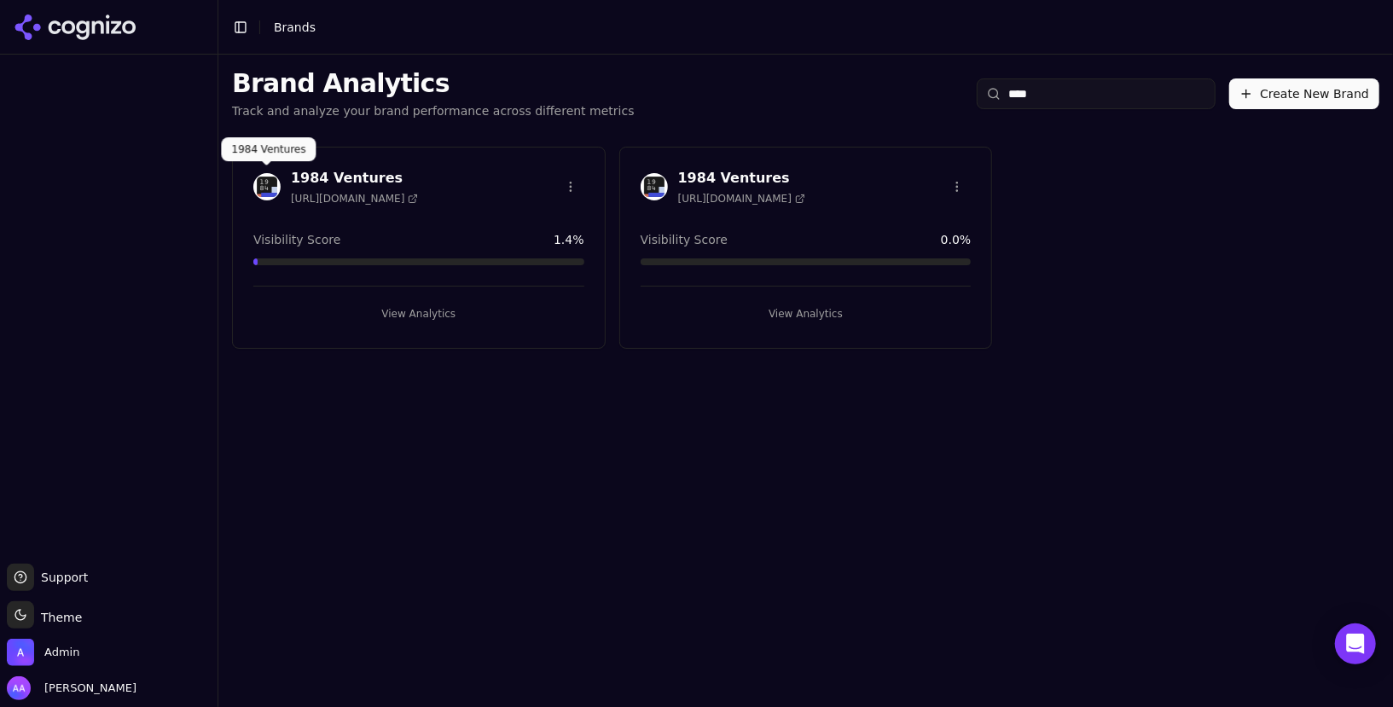
type input "****"
click at [270, 186] on img at bounding box center [266, 186] width 27 height 27
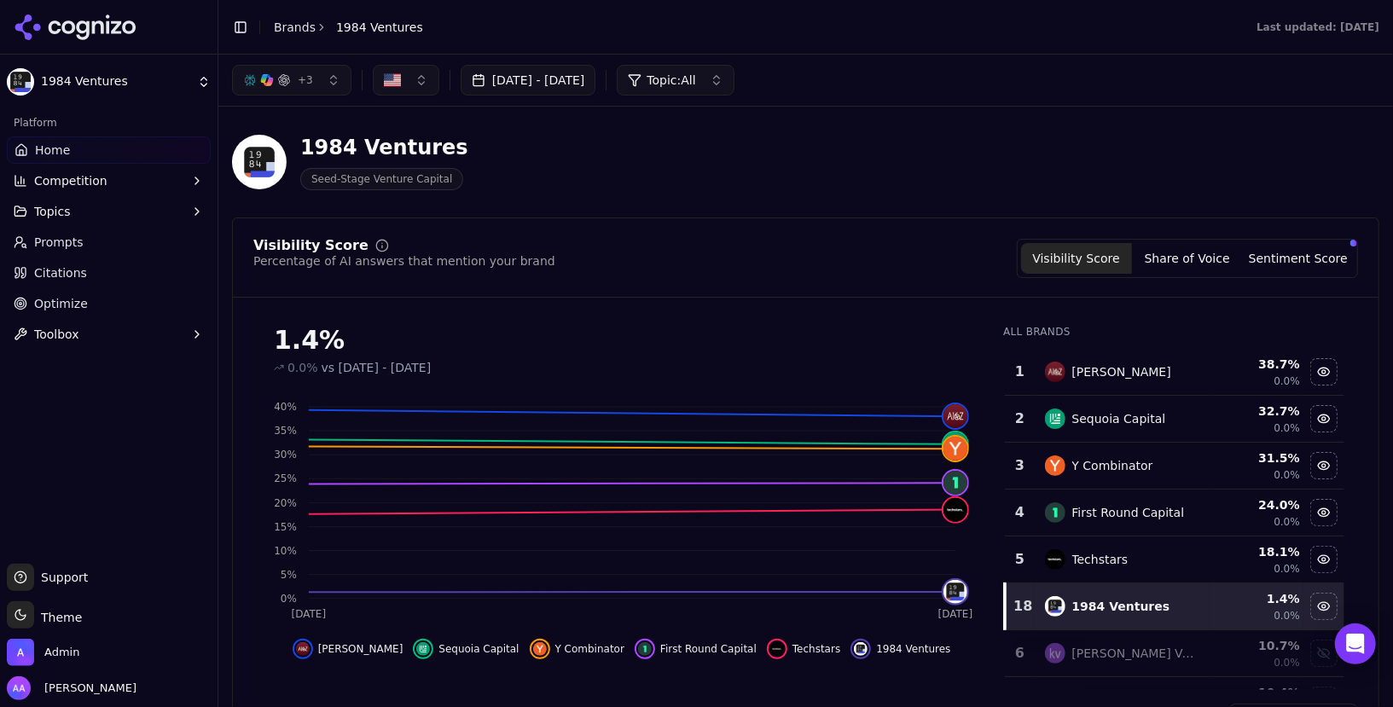
click at [284, 85] on div "button" at bounding box center [284, 80] width 14 height 14
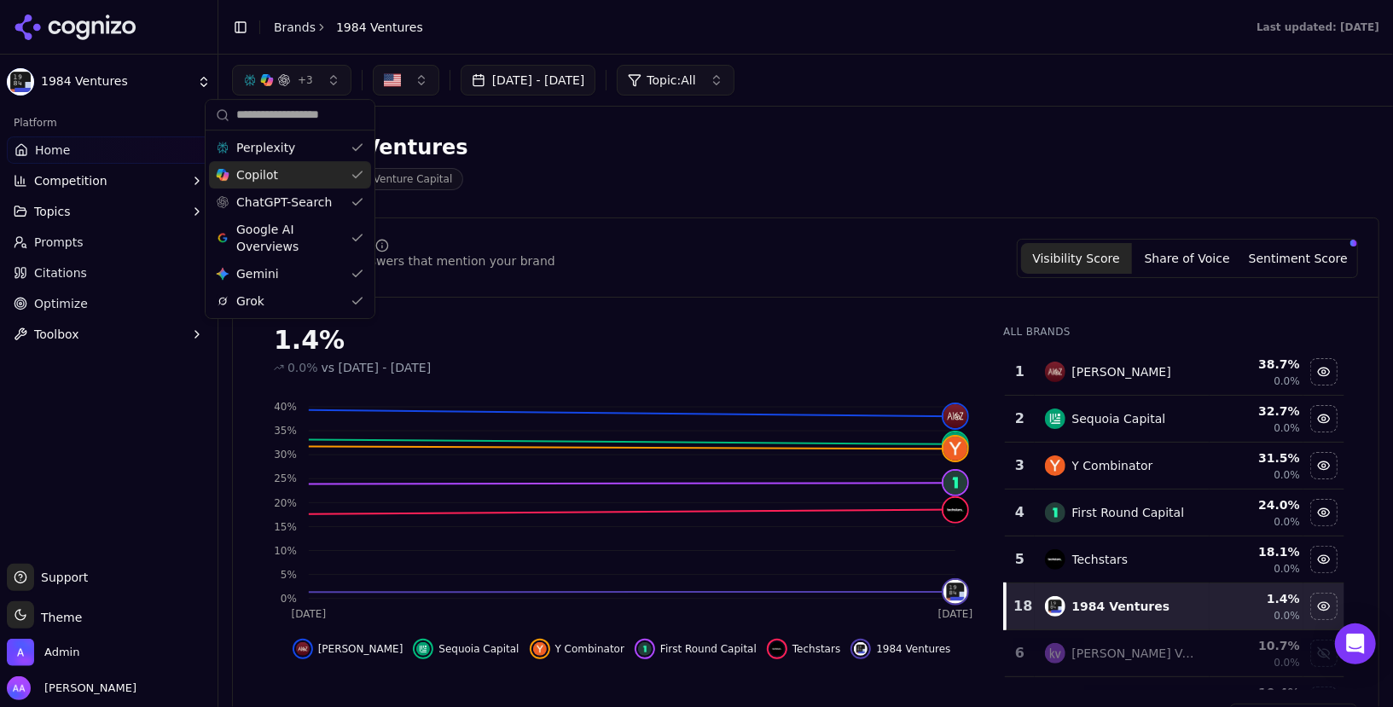
click at [299, 165] on div "Copilot" at bounding box center [290, 174] width 162 height 27
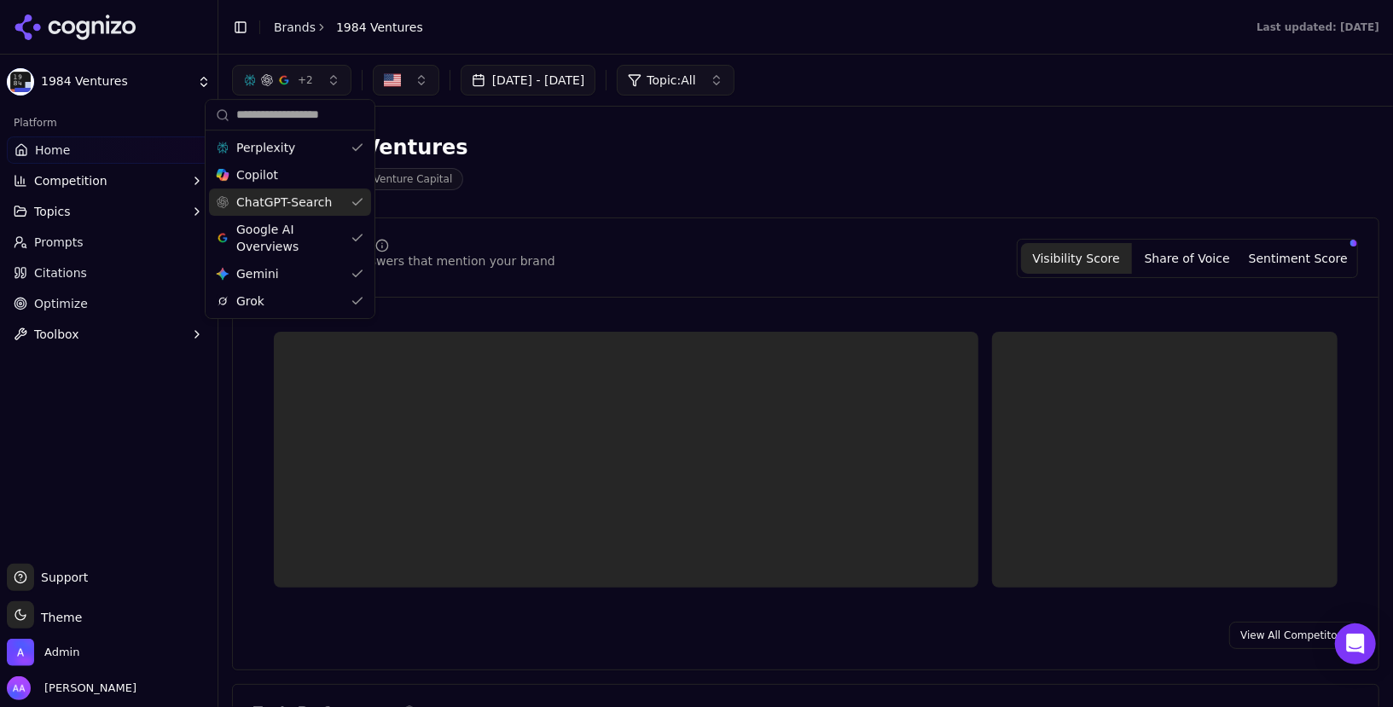
click at [292, 203] on span "ChatGPT-Search" at bounding box center [284, 202] width 96 height 17
click at [287, 235] on span "Google AI Overviews" at bounding box center [289, 238] width 108 height 34
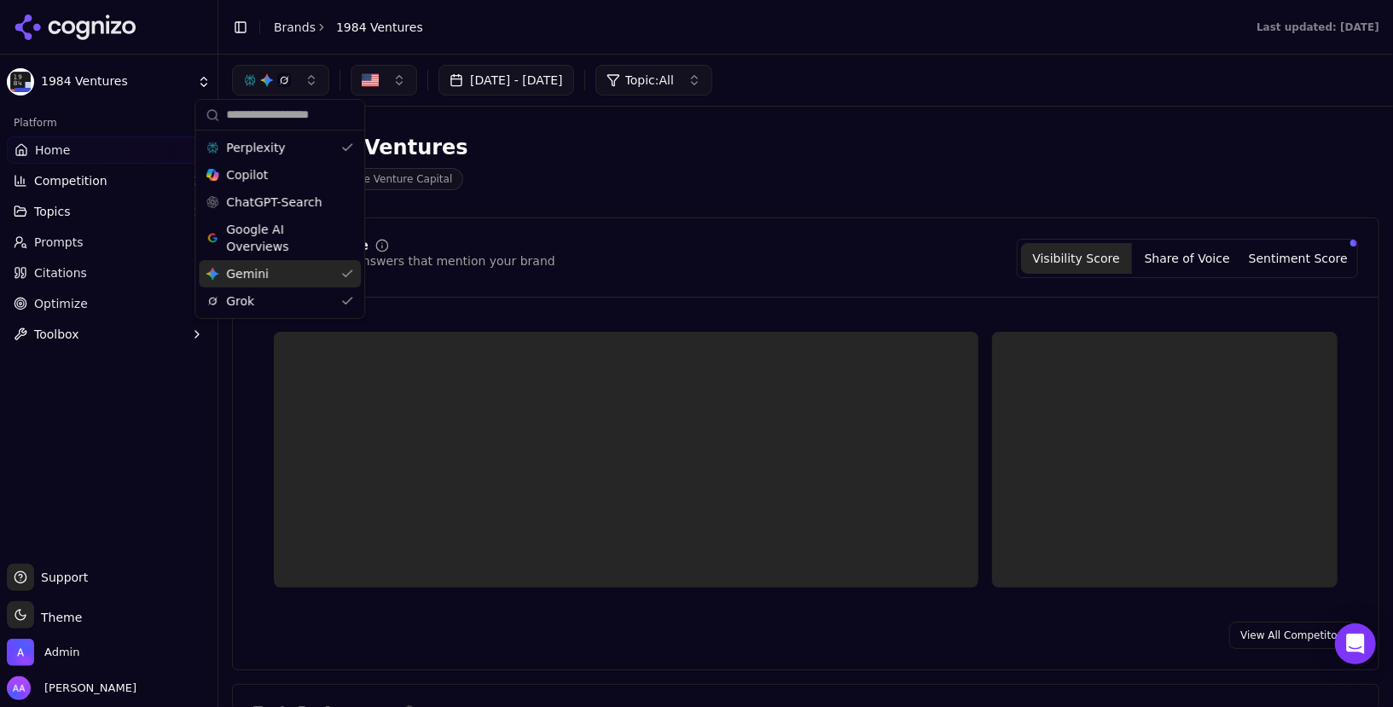
click at [283, 275] on div "Gemini Gemini" at bounding box center [280, 273] width 162 height 27
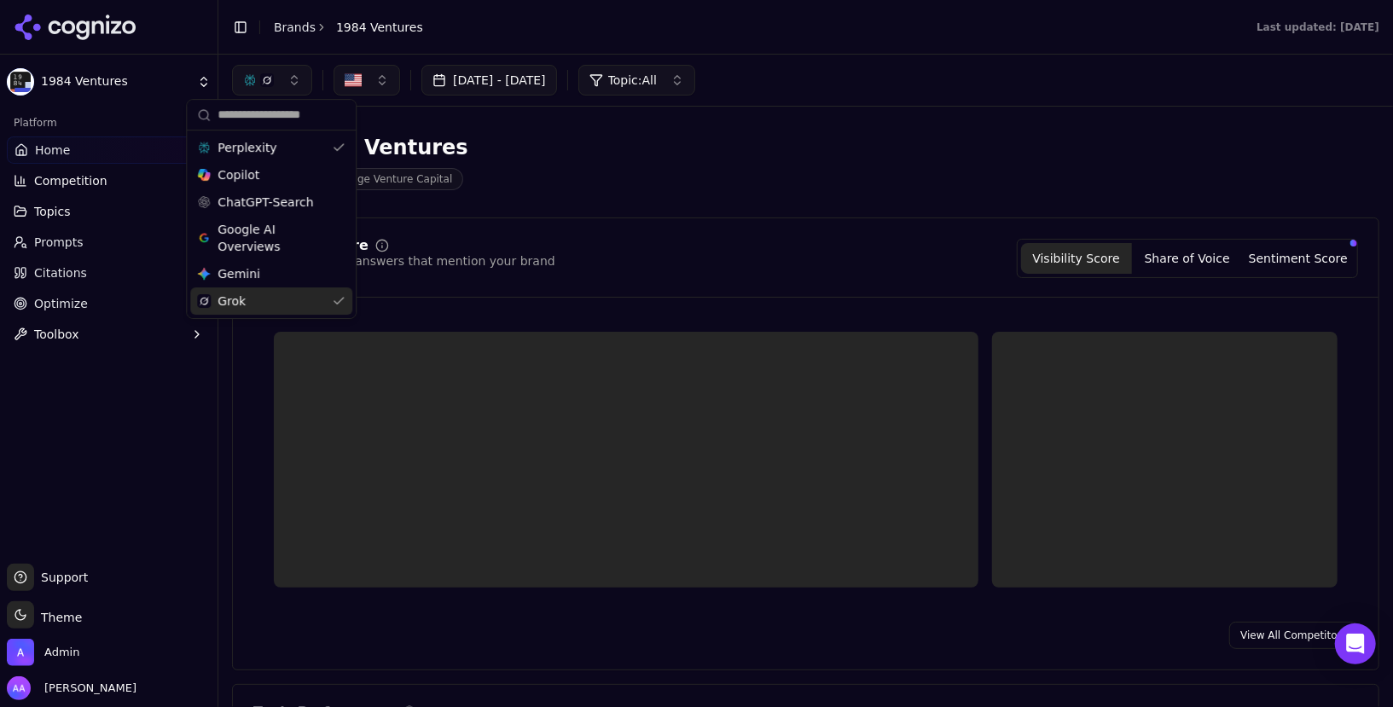
click at [281, 297] on div "Grok" at bounding box center [271, 301] width 162 height 27
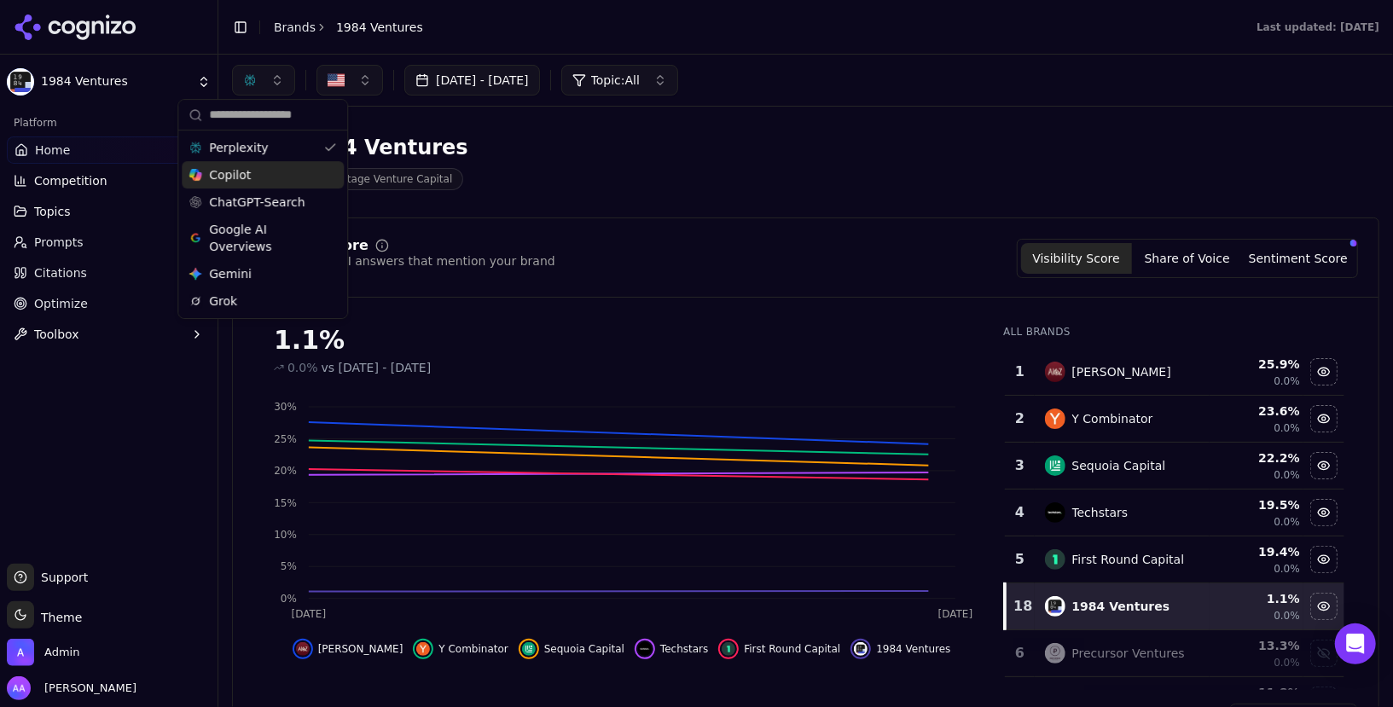
click at [229, 175] on span "Copilot" at bounding box center [230, 174] width 42 height 17
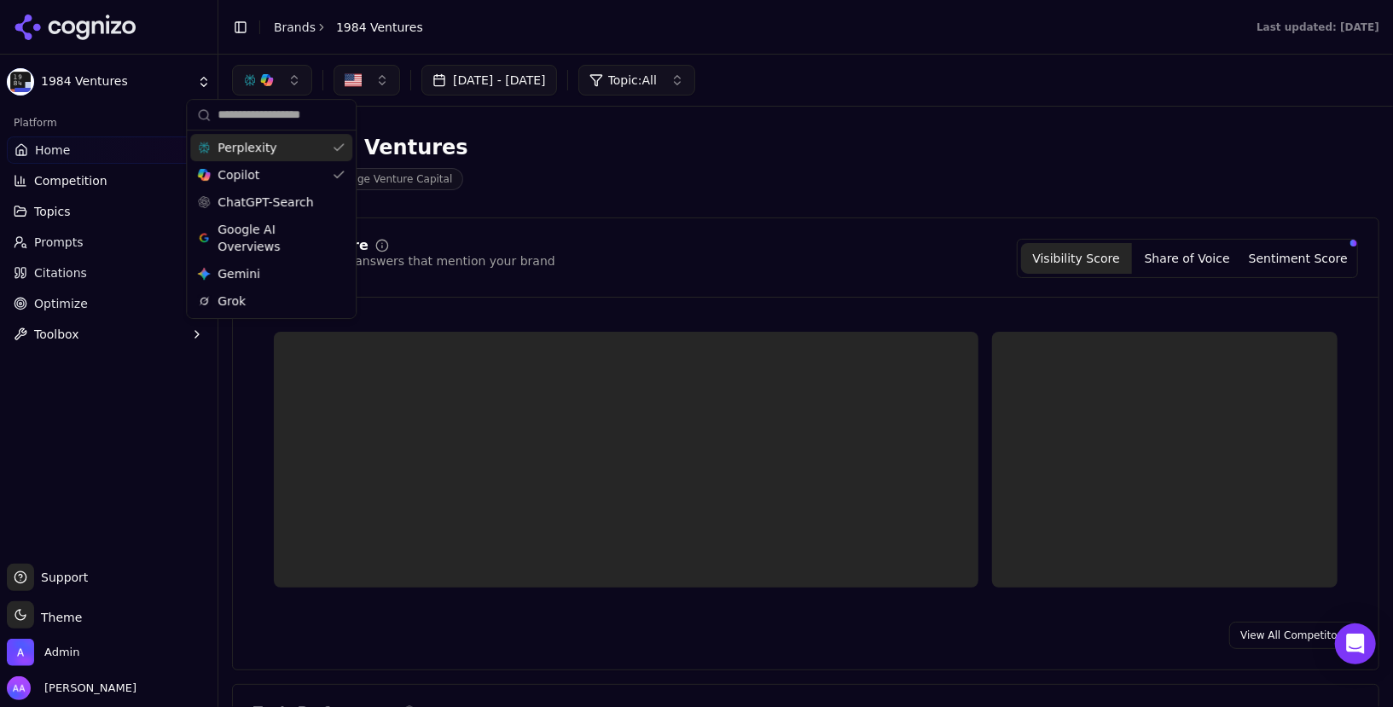
click at [255, 142] on span "Perplexity" at bounding box center [247, 147] width 59 height 17
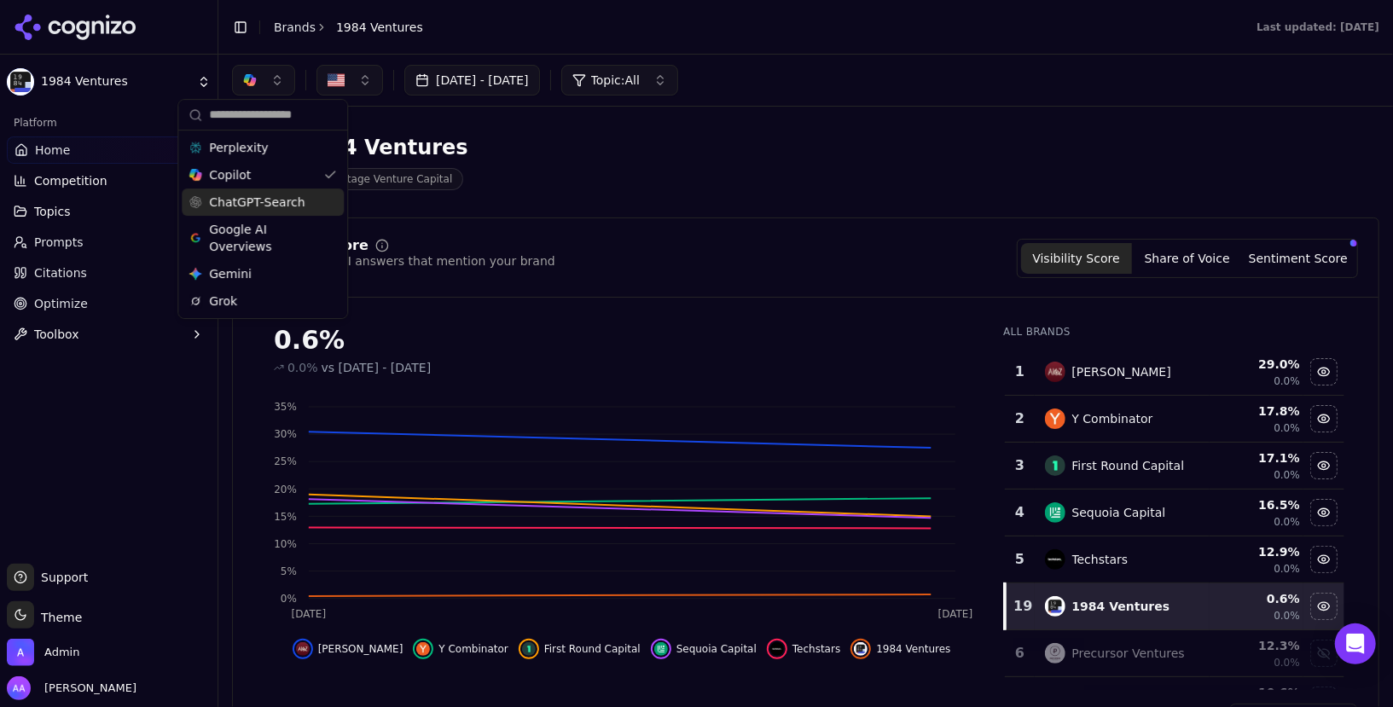
click at [259, 206] on span "ChatGPT-Search" at bounding box center [257, 202] width 96 height 17
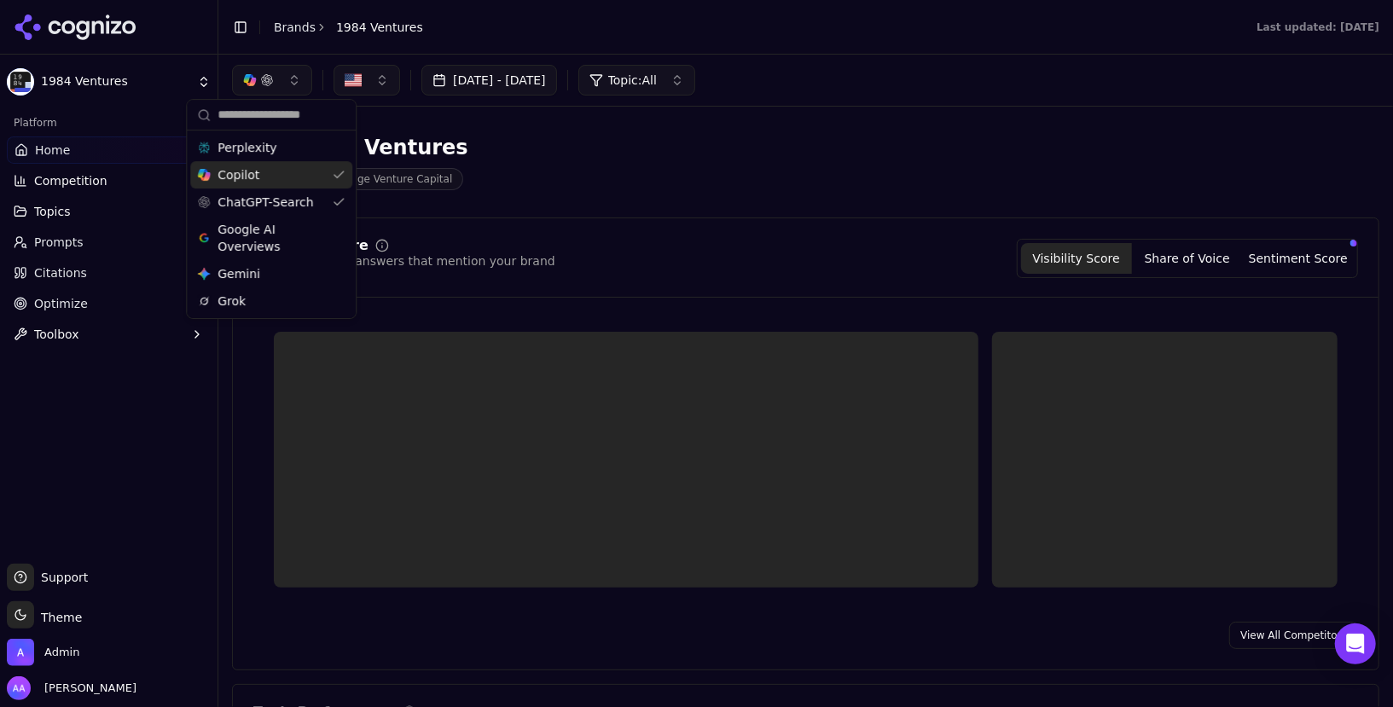
click at [261, 170] on div "Copilot" at bounding box center [271, 174] width 162 height 27
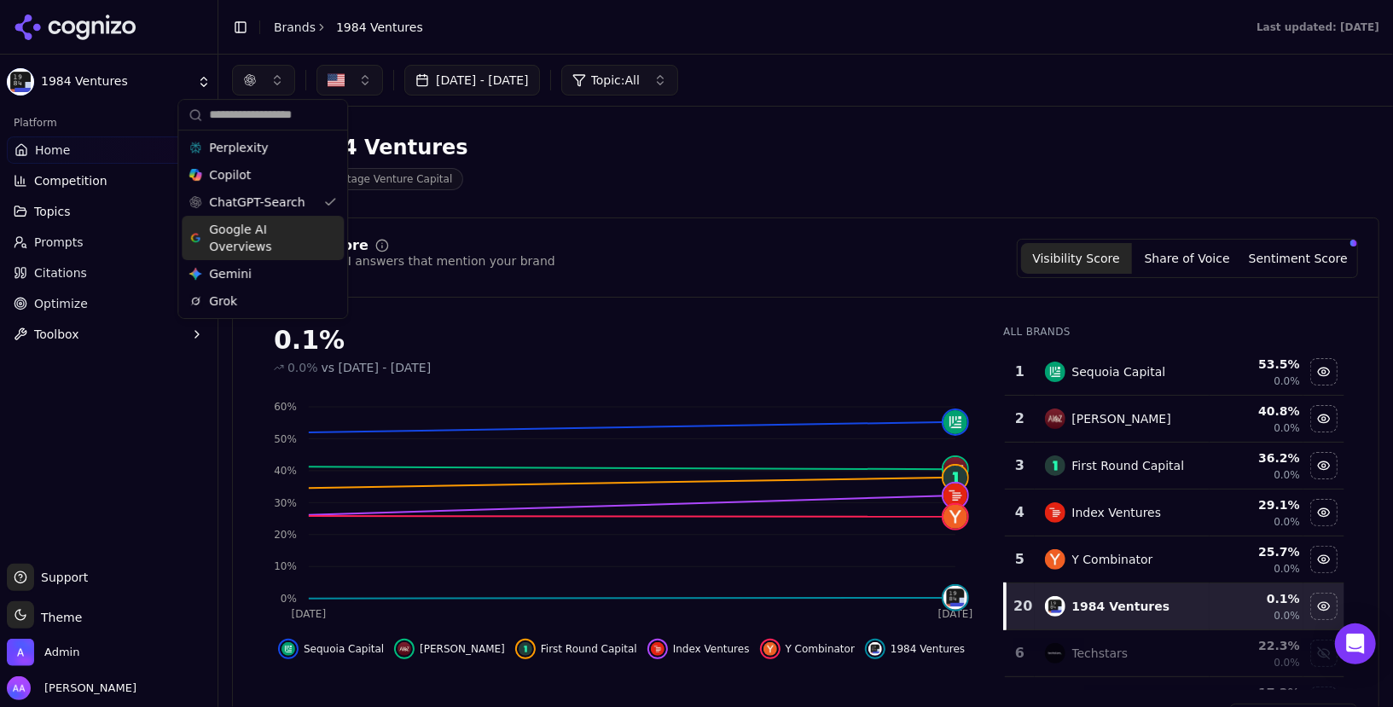
click at [243, 241] on span "Google AI Overviews" at bounding box center [263, 238] width 108 height 34
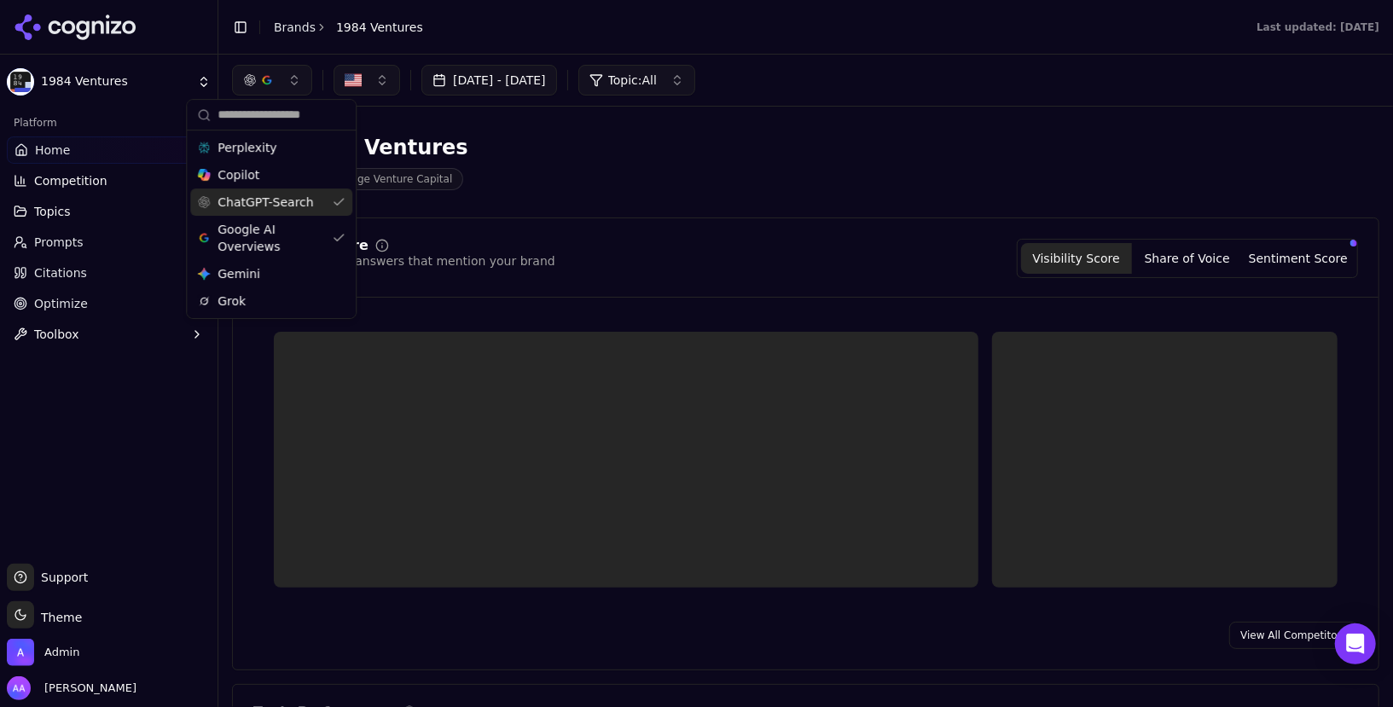
click at [247, 201] on span "ChatGPT-Search" at bounding box center [266, 202] width 96 height 17
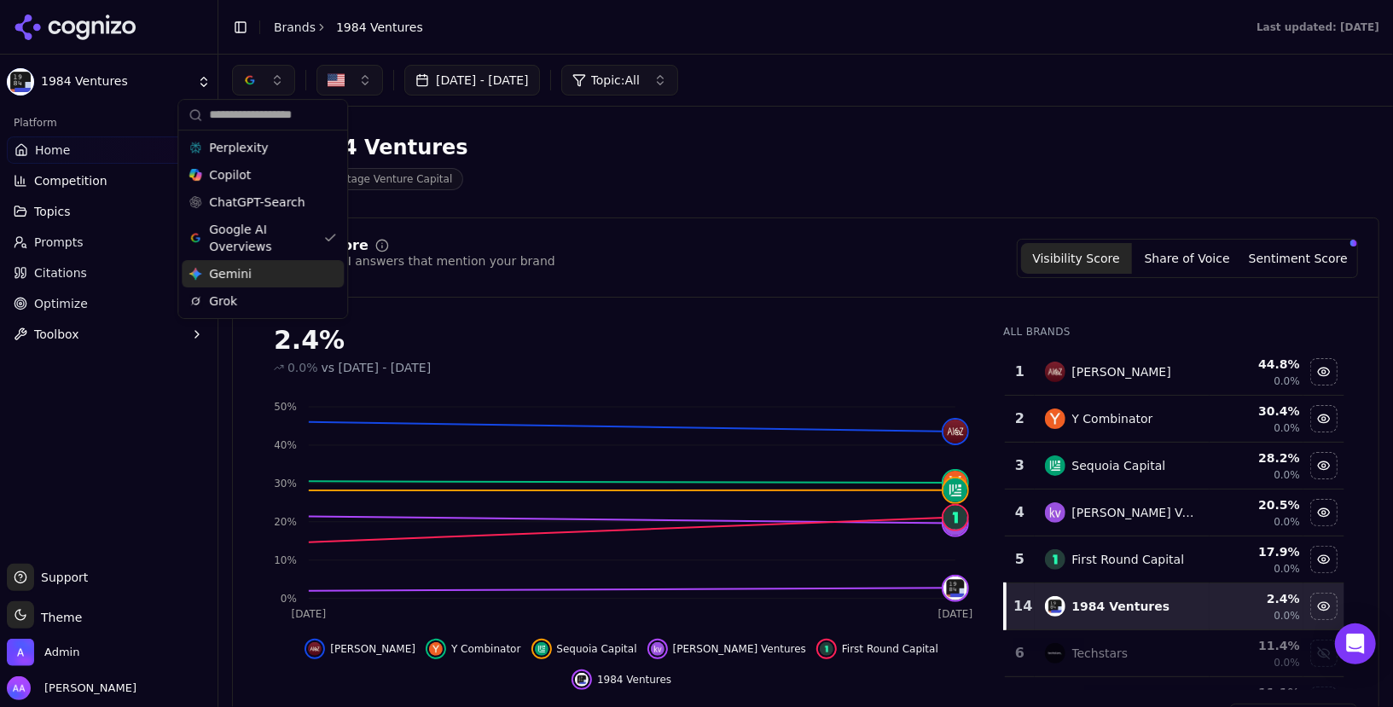
click at [257, 276] on div "Gemini Gemini" at bounding box center [263, 273] width 162 height 27
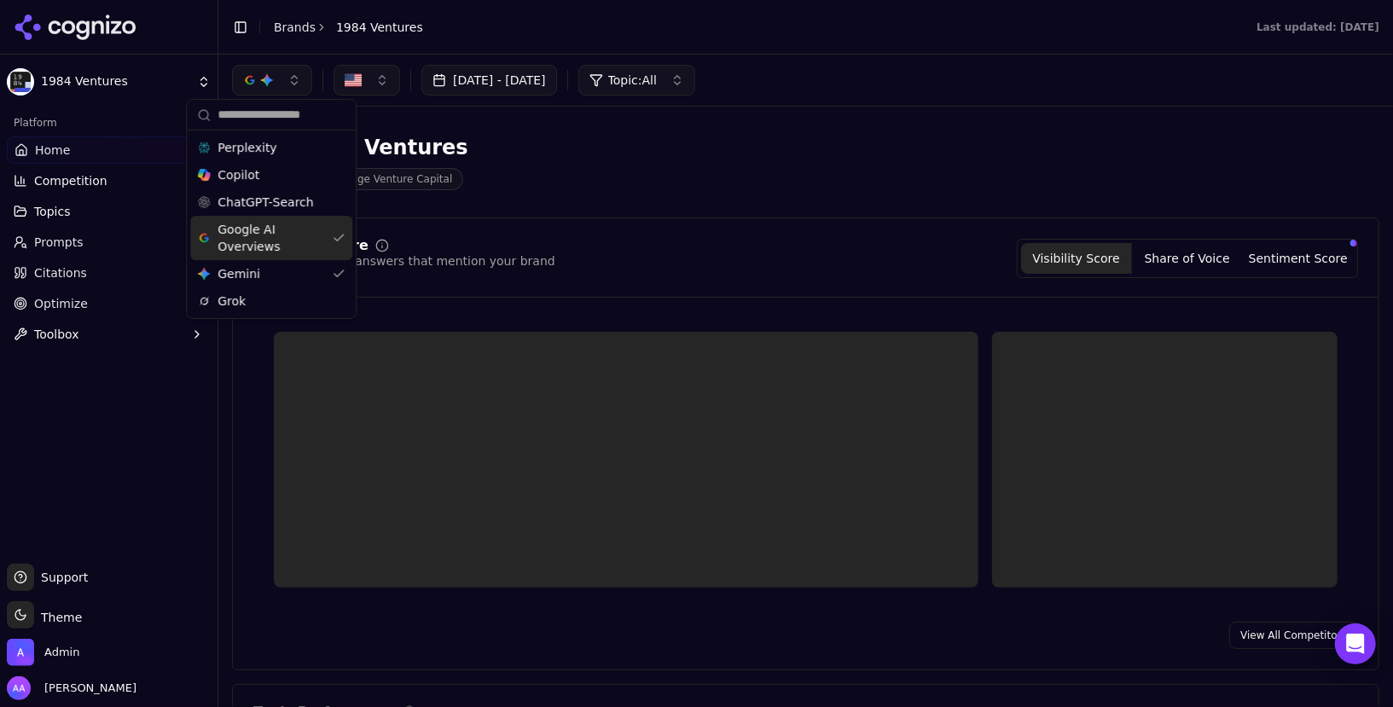
click at [257, 229] on span "Google AI Overviews" at bounding box center [272, 238] width 108 height 34
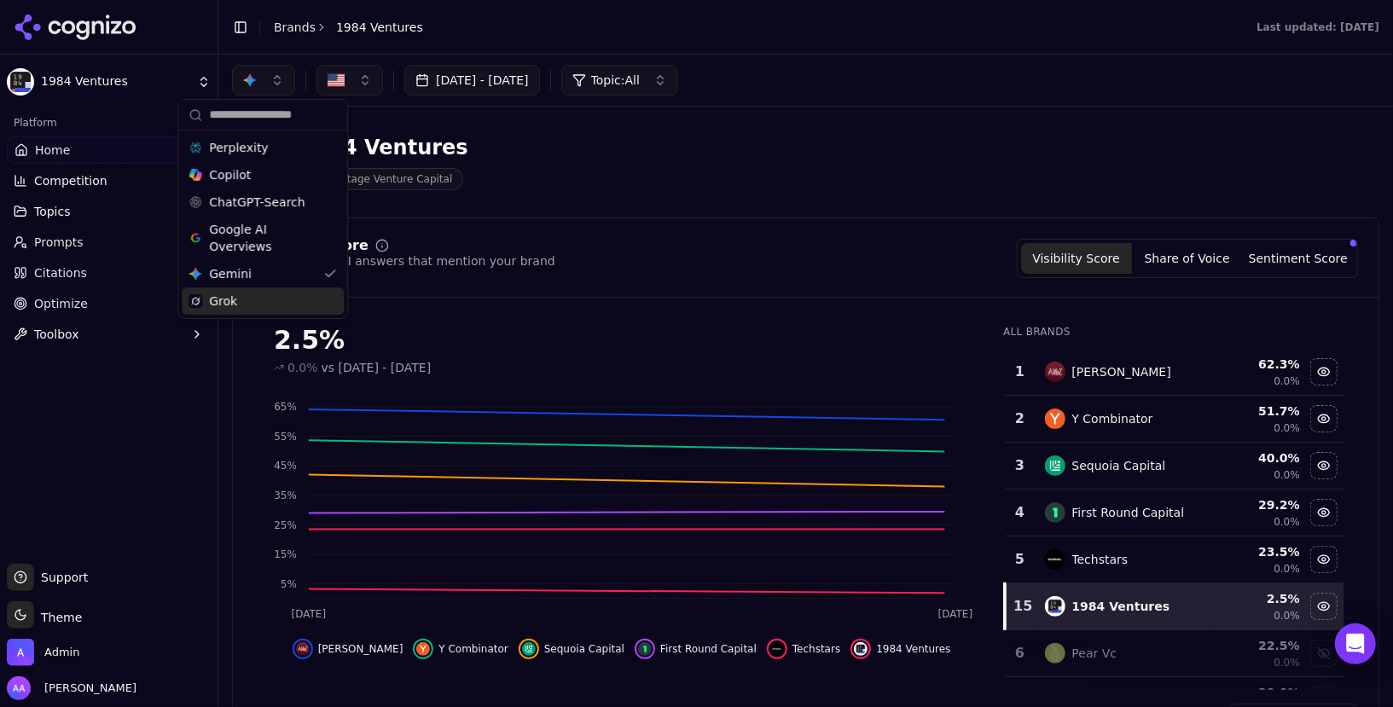
click at [269, 308] on div "Grok" at bounding box center [263, 301] width 162 height 27
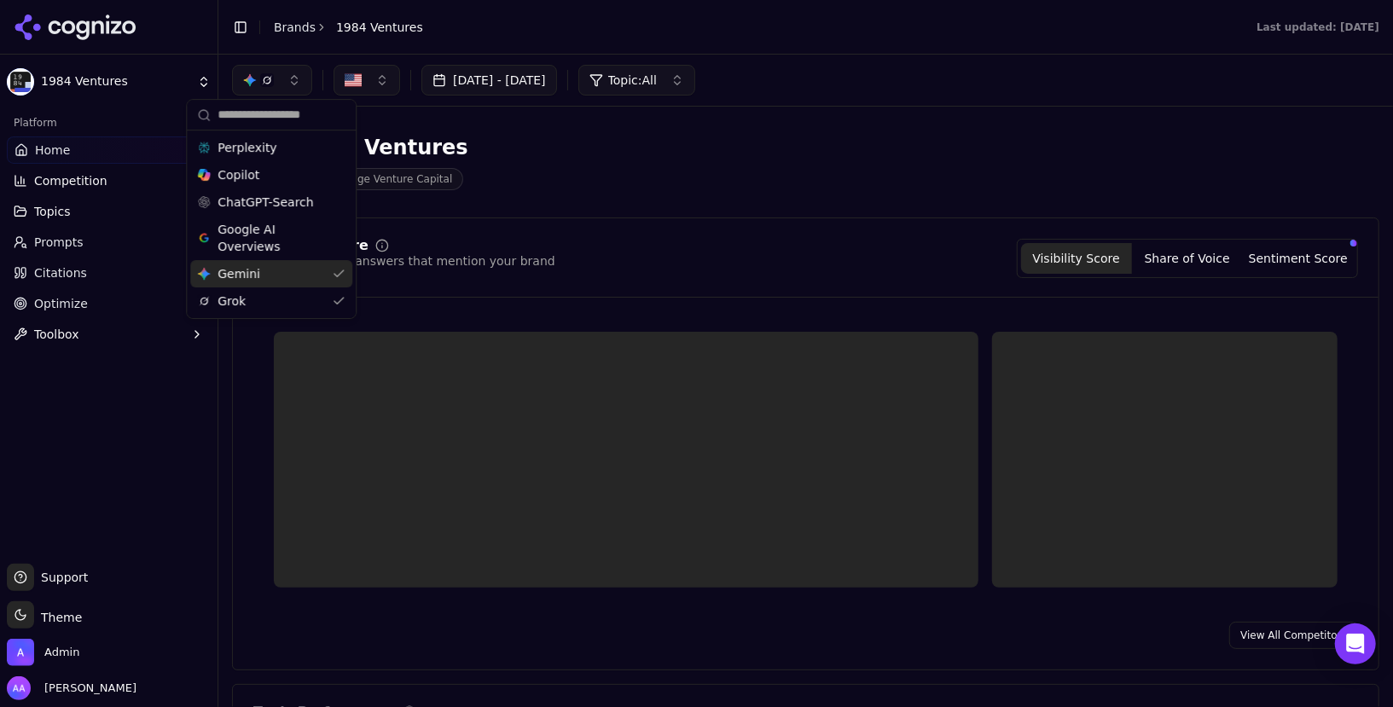
click at [271, 272] on div "Gemini Gemini" at bounding box center [271, 273] width 162 height 27
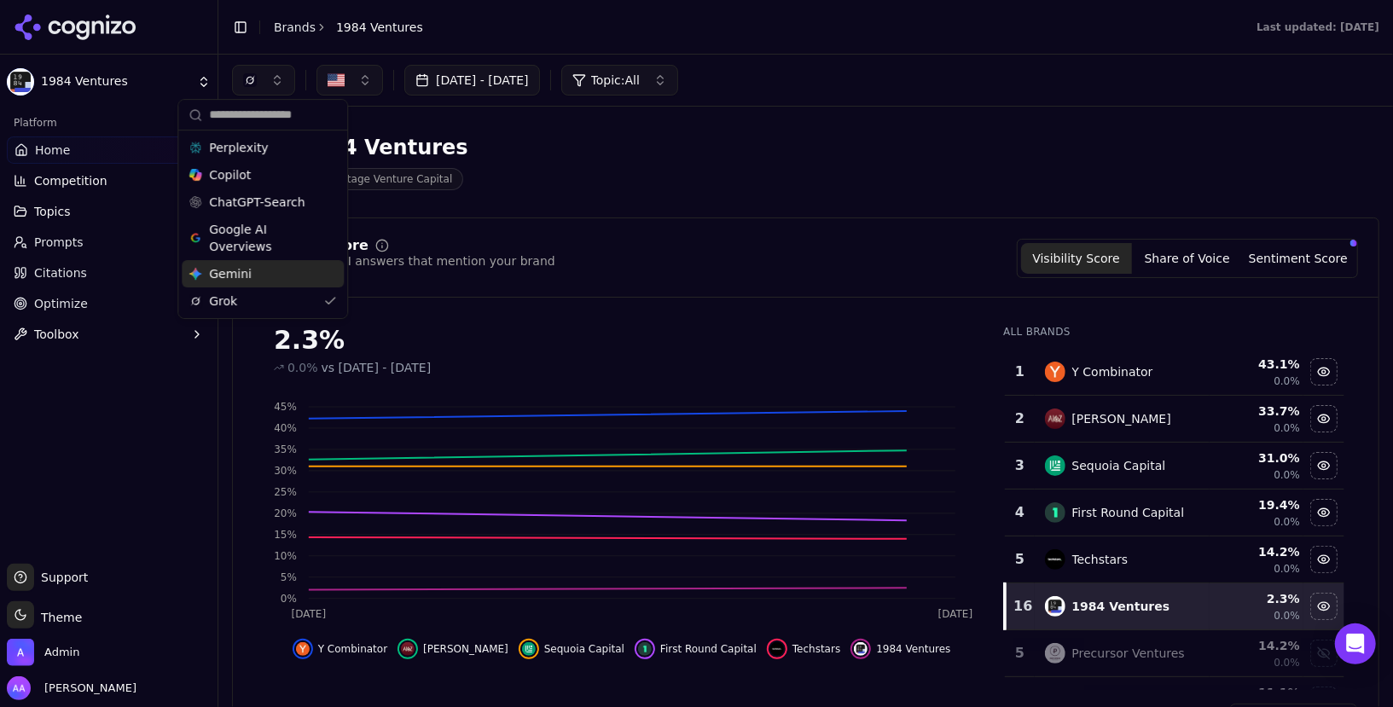
click at [271, 272] on div "Gemini Gemini" at bounding box center [263, 273] width 162 height 27
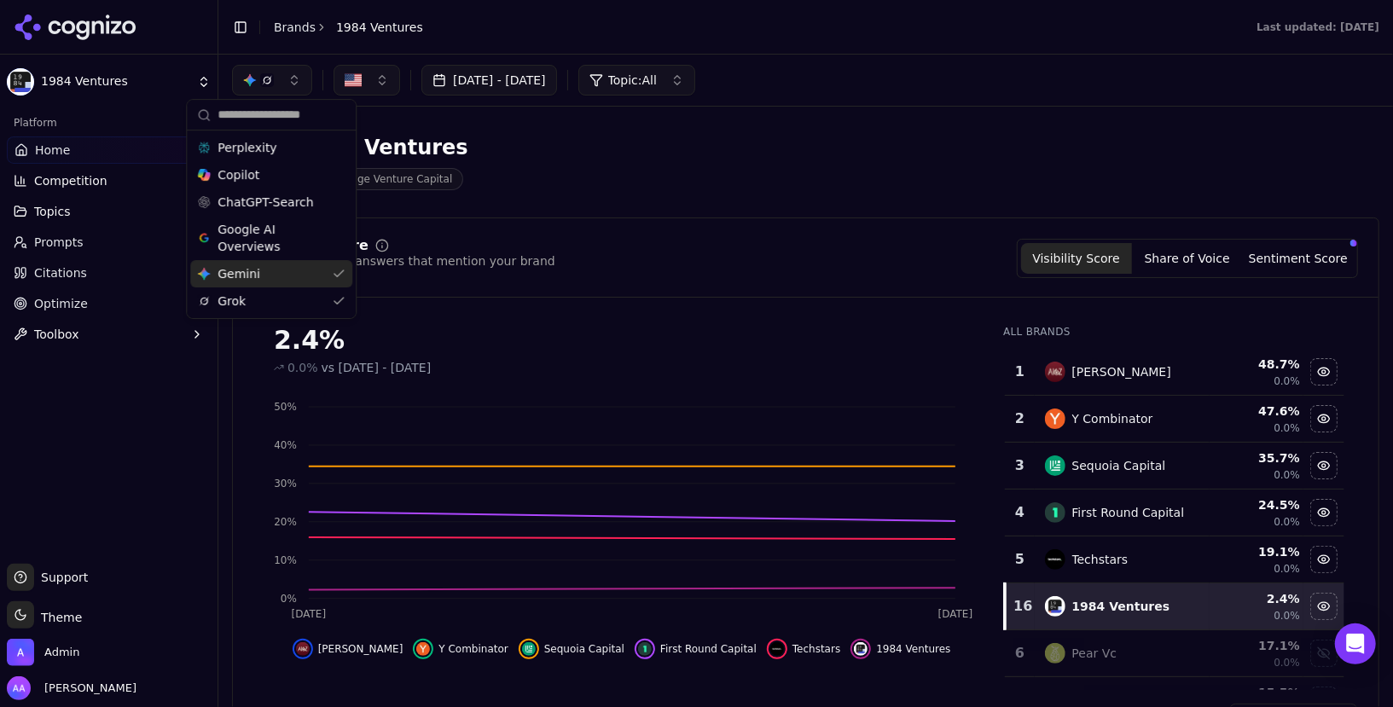
click at [268, 237] on span "Google AI Overviews" at bounding box center [272, 238] width 108 height 34
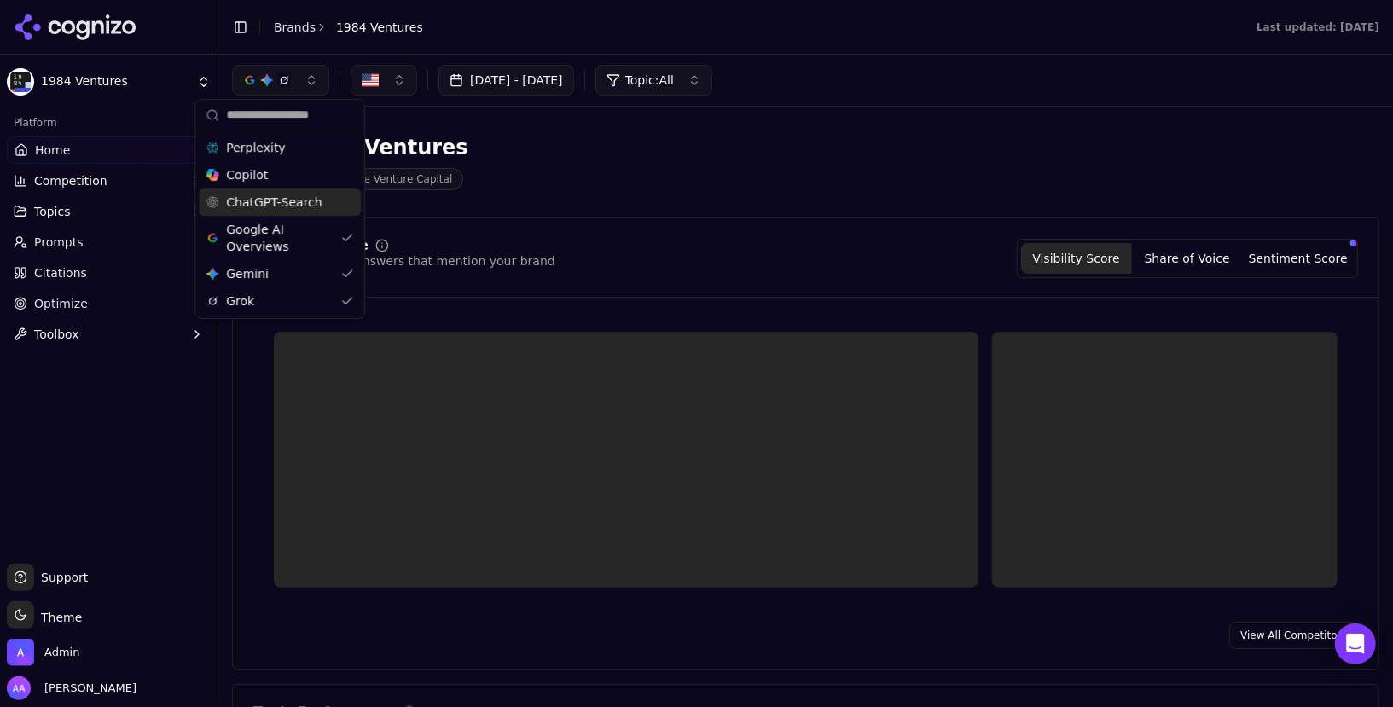
click at [269, 200] on span "ChatGPT-Search" at bounding box center [274, 202] width 96 height 17
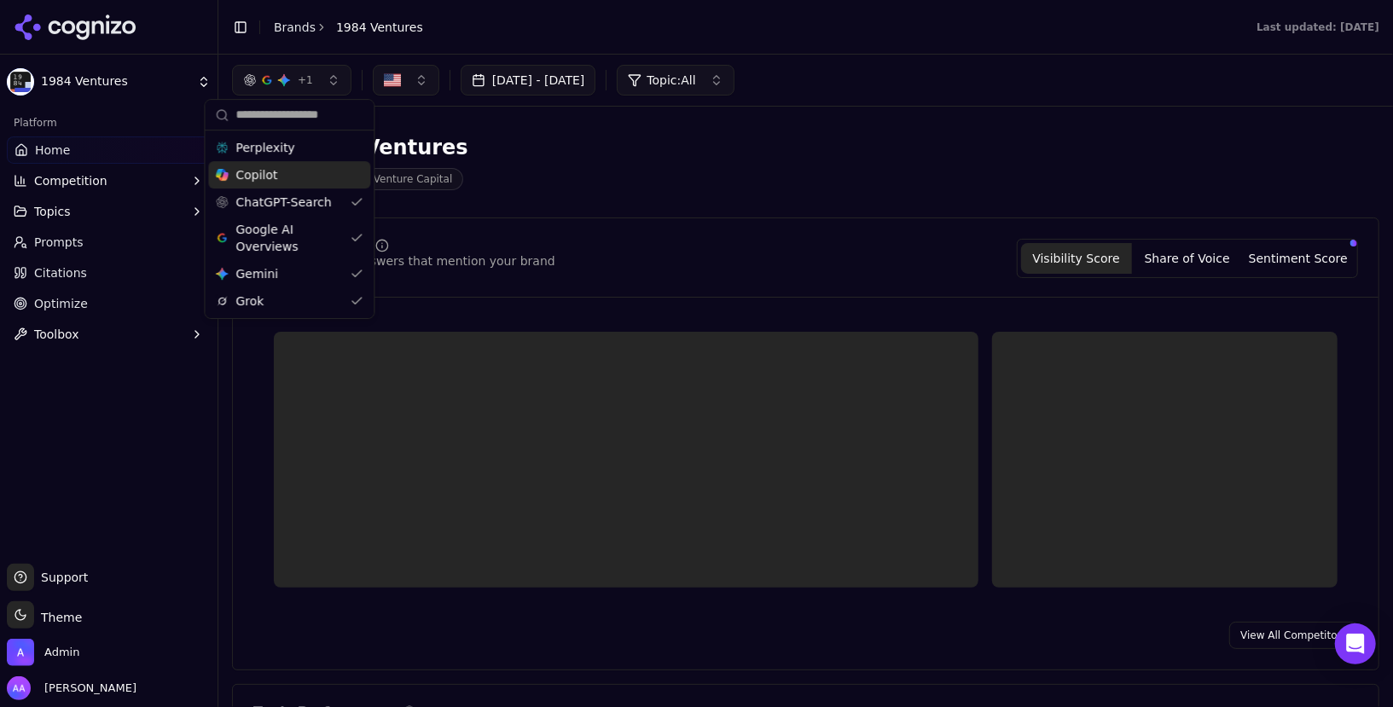
click at [269, 167] on span "Copilot" at bounding box center [256, 174] width 42 height 17
click at [269, 144] on span "Perplexity" at bounding box center [265, 147] width 59 height 17
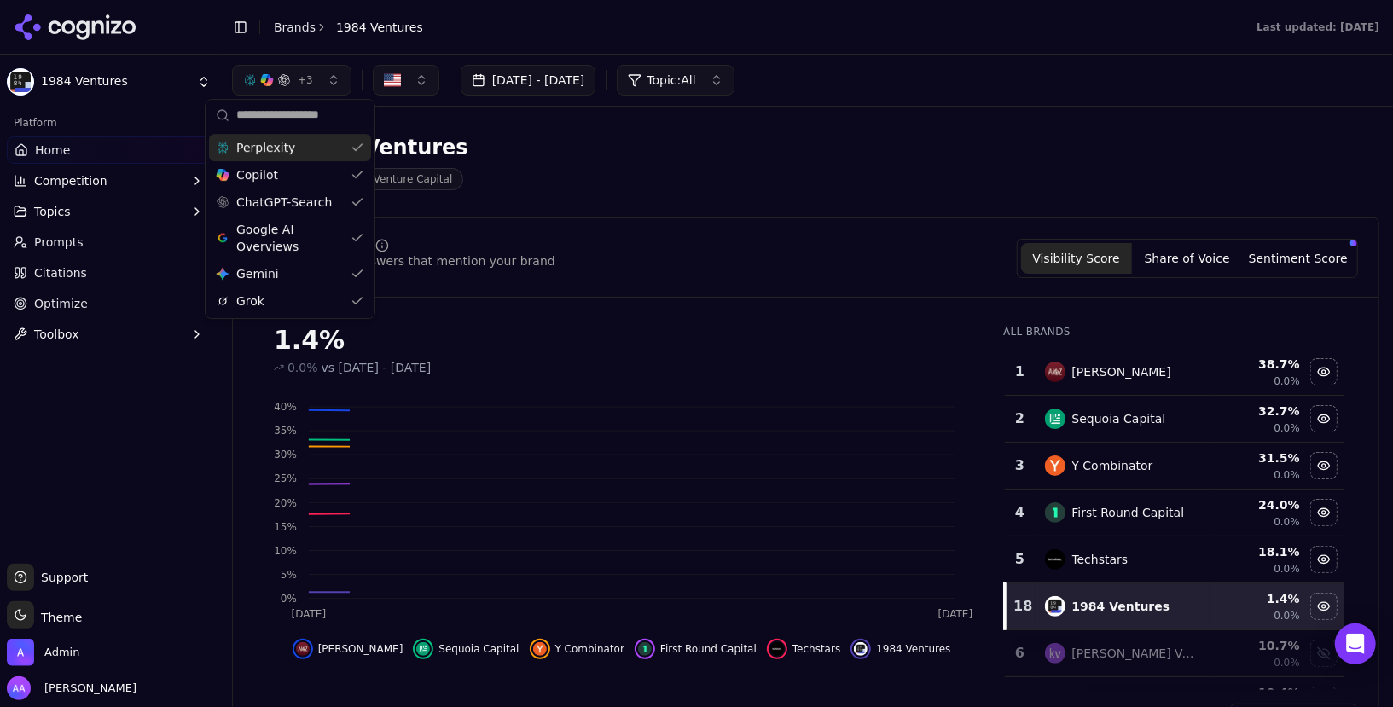
click at [566, 182] on div "1984 Ventures Seed-Stage Venture Capital" at bounding box center [614, 162] width 764 height 56
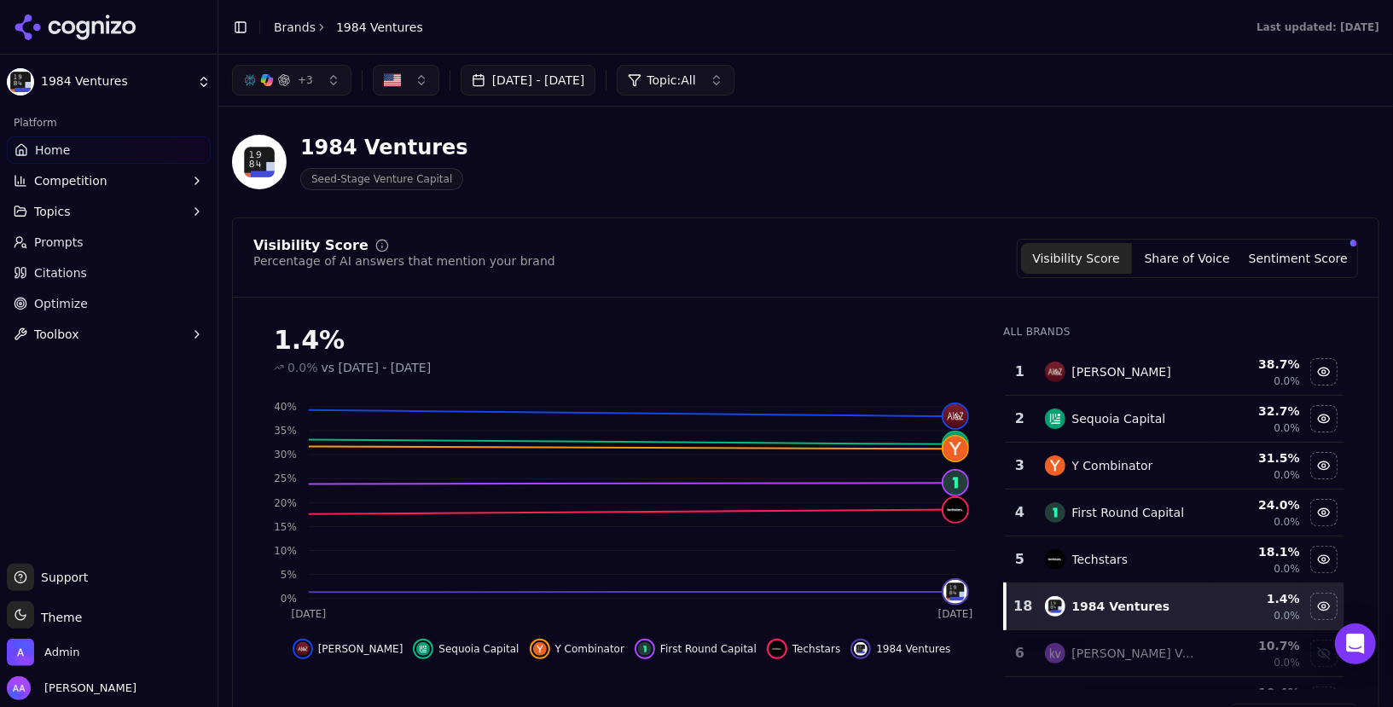
click at [293, 24] on link "Brands" at bounding box center [295, 27] width 42 height 14
click at [79, 12] on html "1984 Ventures Platform Home Competition Topics Prompts Citations Optimize Toolb…" at bounding box center [696, 353] width 1393 height 707
click at [83, 29] on html "1984 Ventures Platform Home Competition Topics Prompts Citations Optimize Toolb…" at bounding box center [696, 353] width 1393 height 707
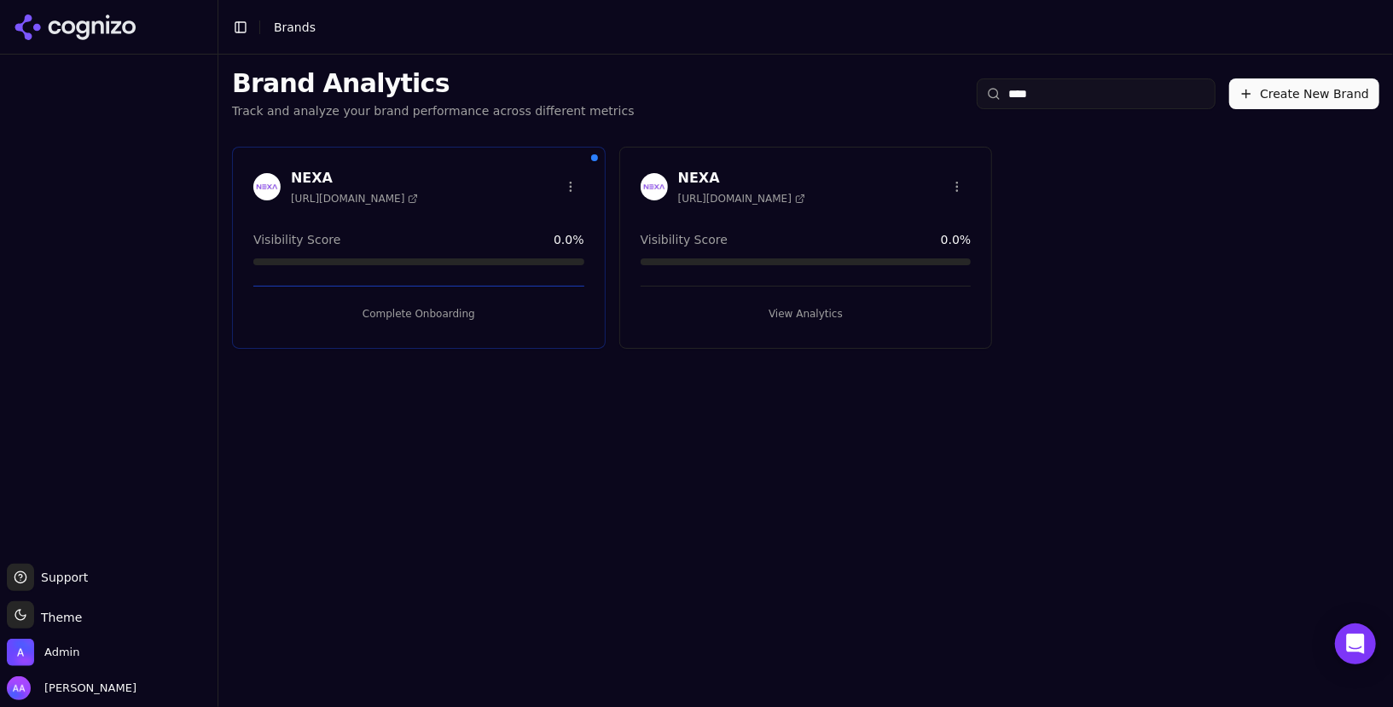
type input "****"
click at [663, 188] on img at bounding box center [654, 186] width 27 height 27
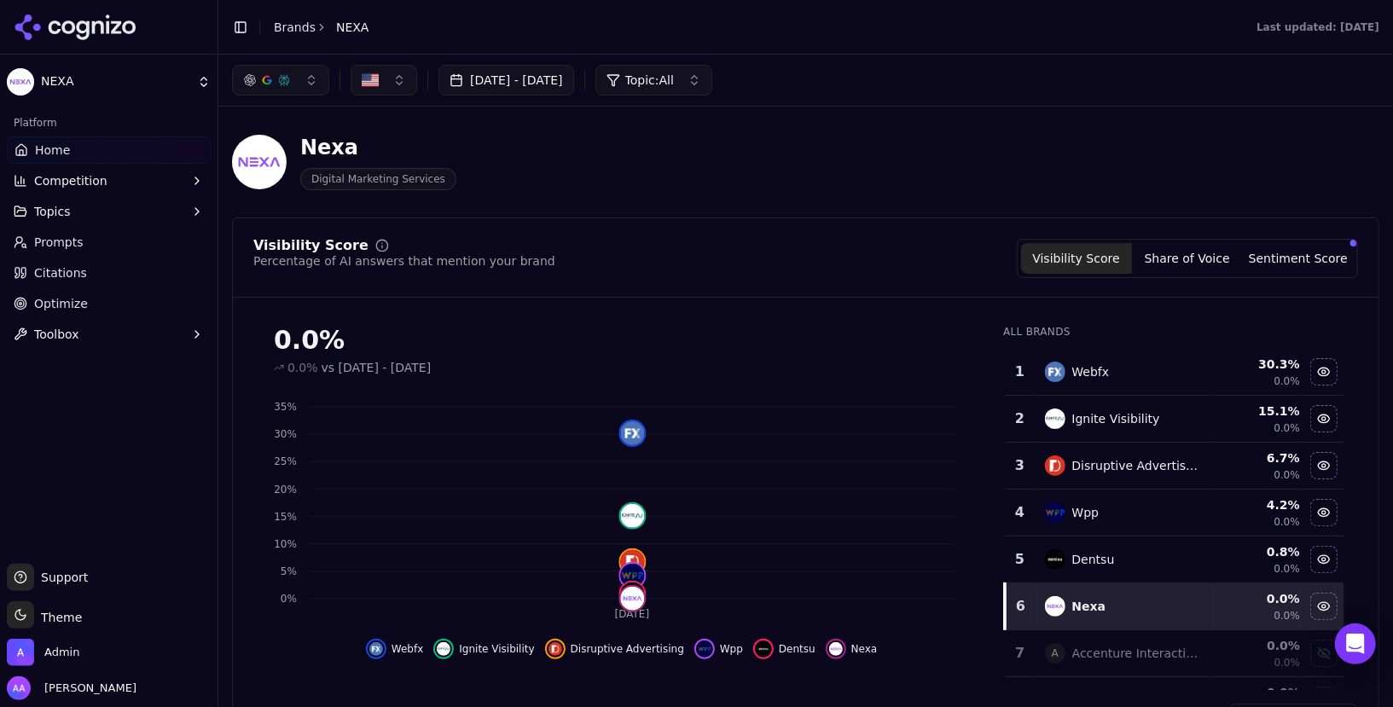
click at [85, 294] on link "Optimize" at bounding box center [109, 303] width 204 height 27
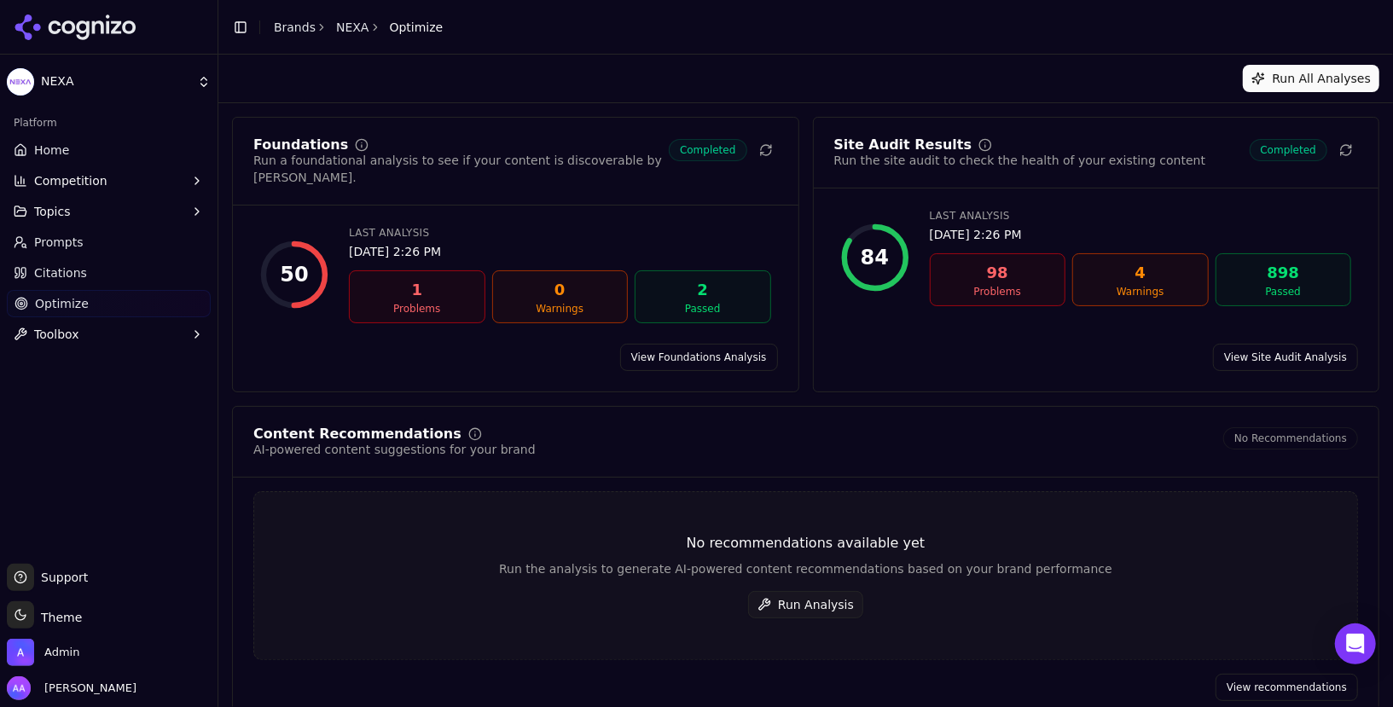
scroll to position [7, 0]
